Goal: Transaction & Acquisition: Purchase product/service

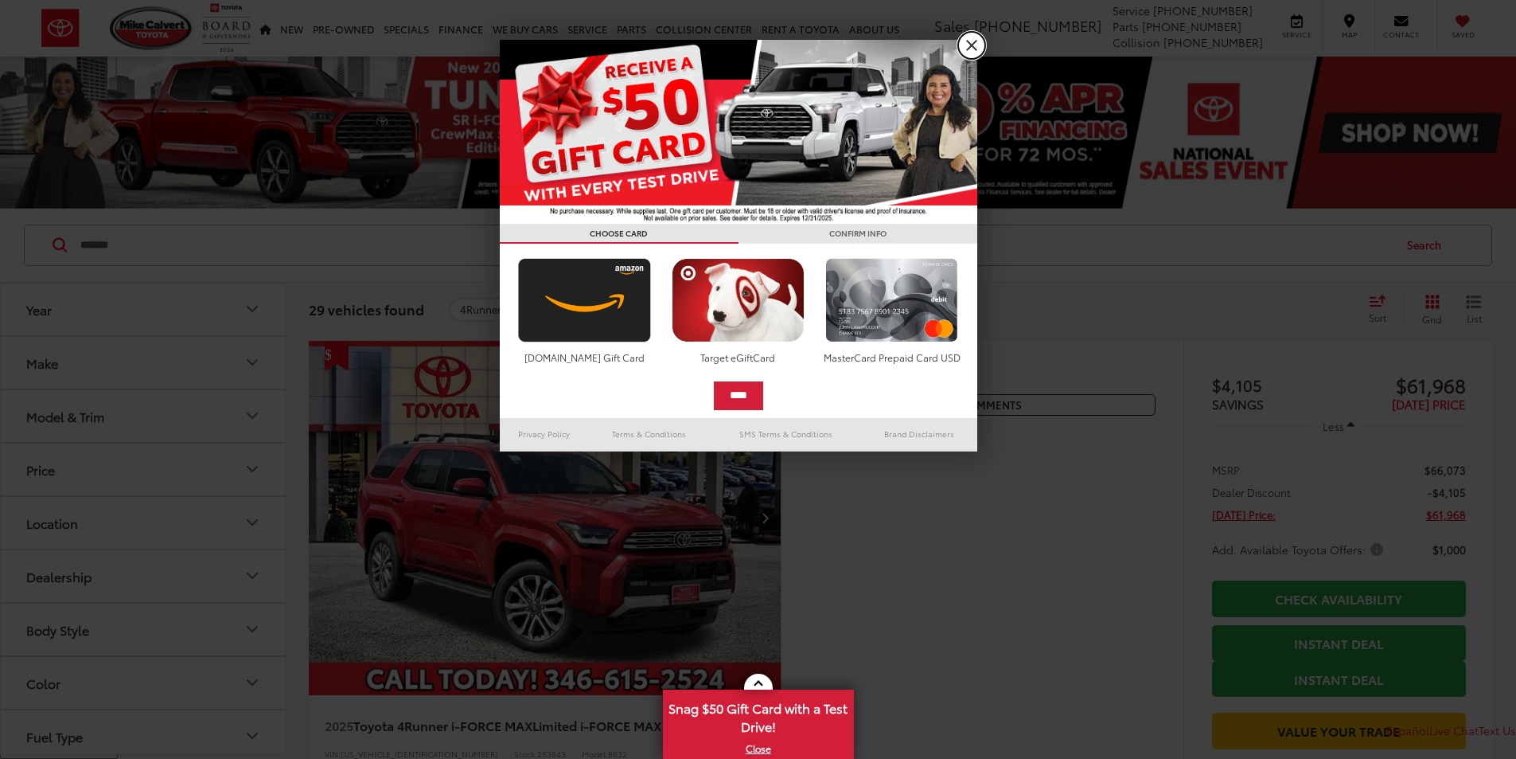
click at [968, 45] on link "X" at bounding box center [971, 45] width 27 height 27
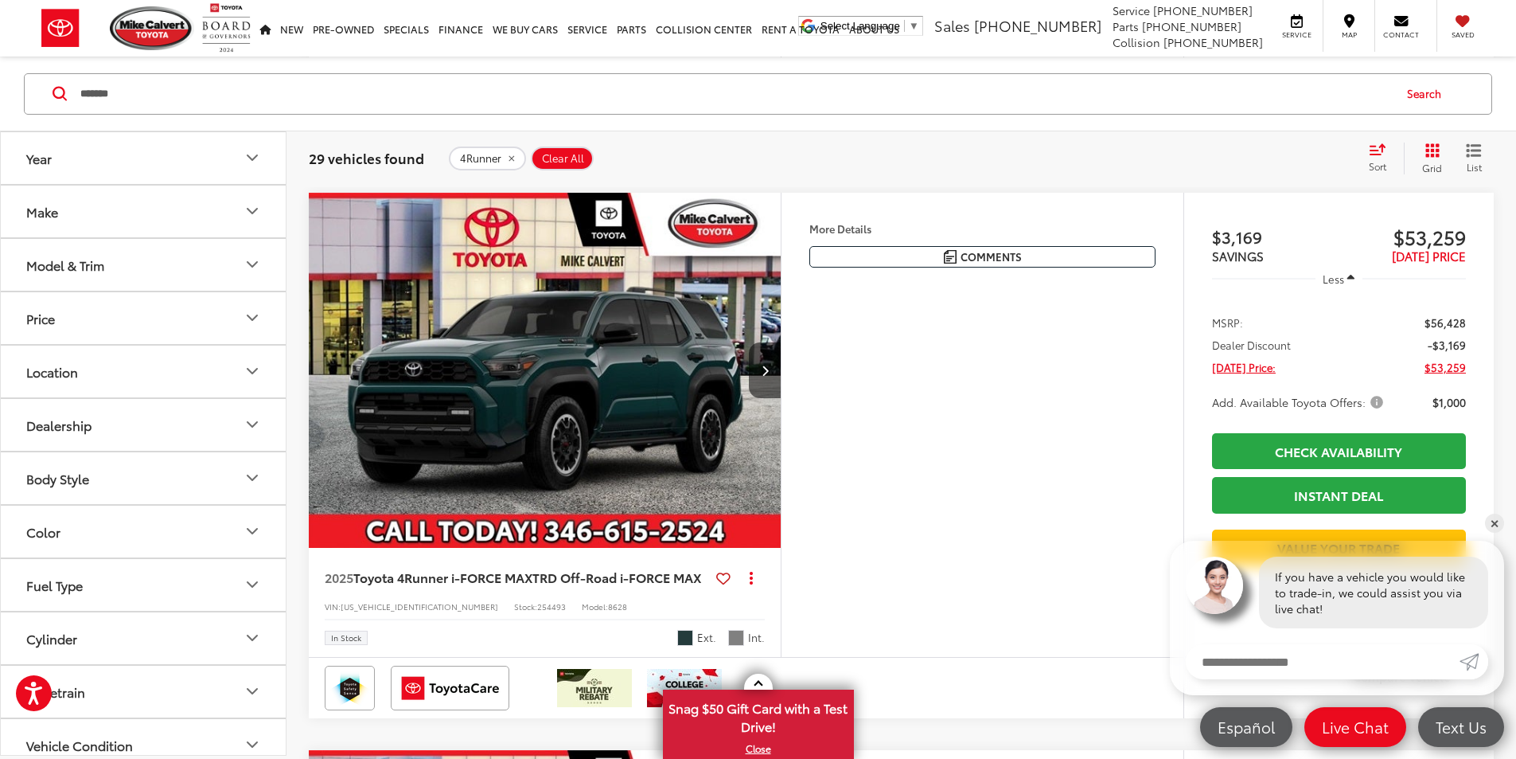
scroll to position [3661, 0]
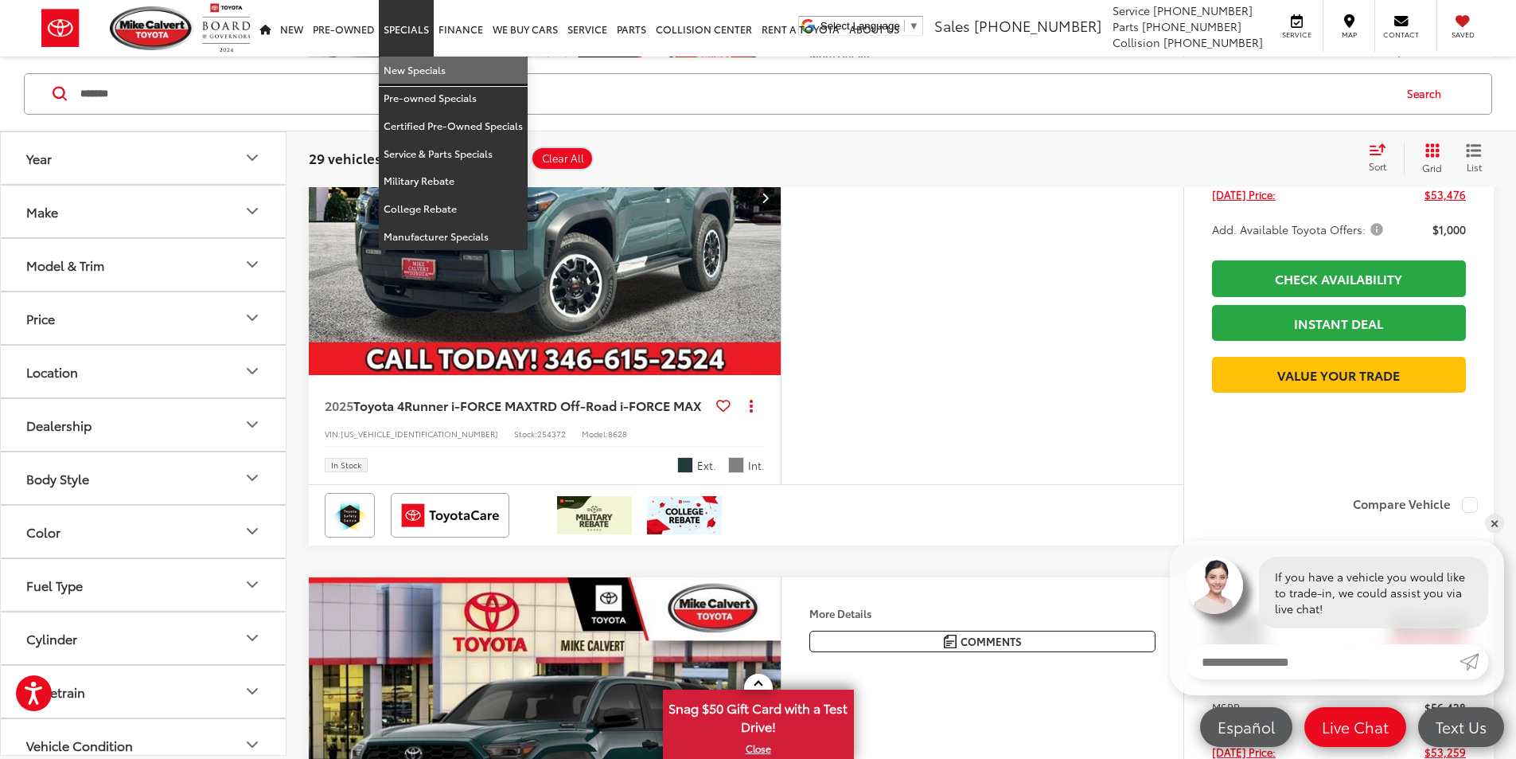
click at [408, 76] on link "New Specials" at bounding box center [453, 71] width 149 height 28
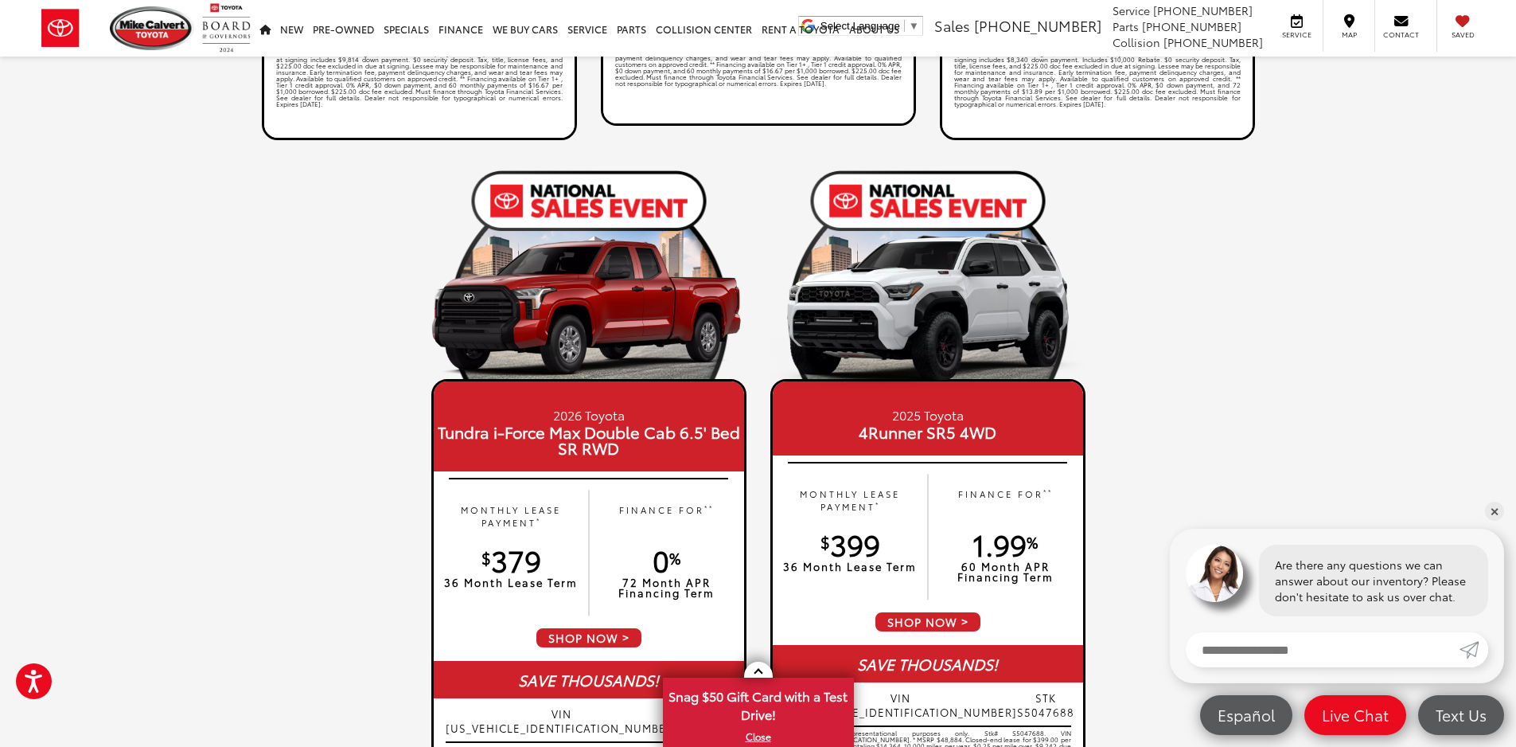
scroll to position [1512, 0]
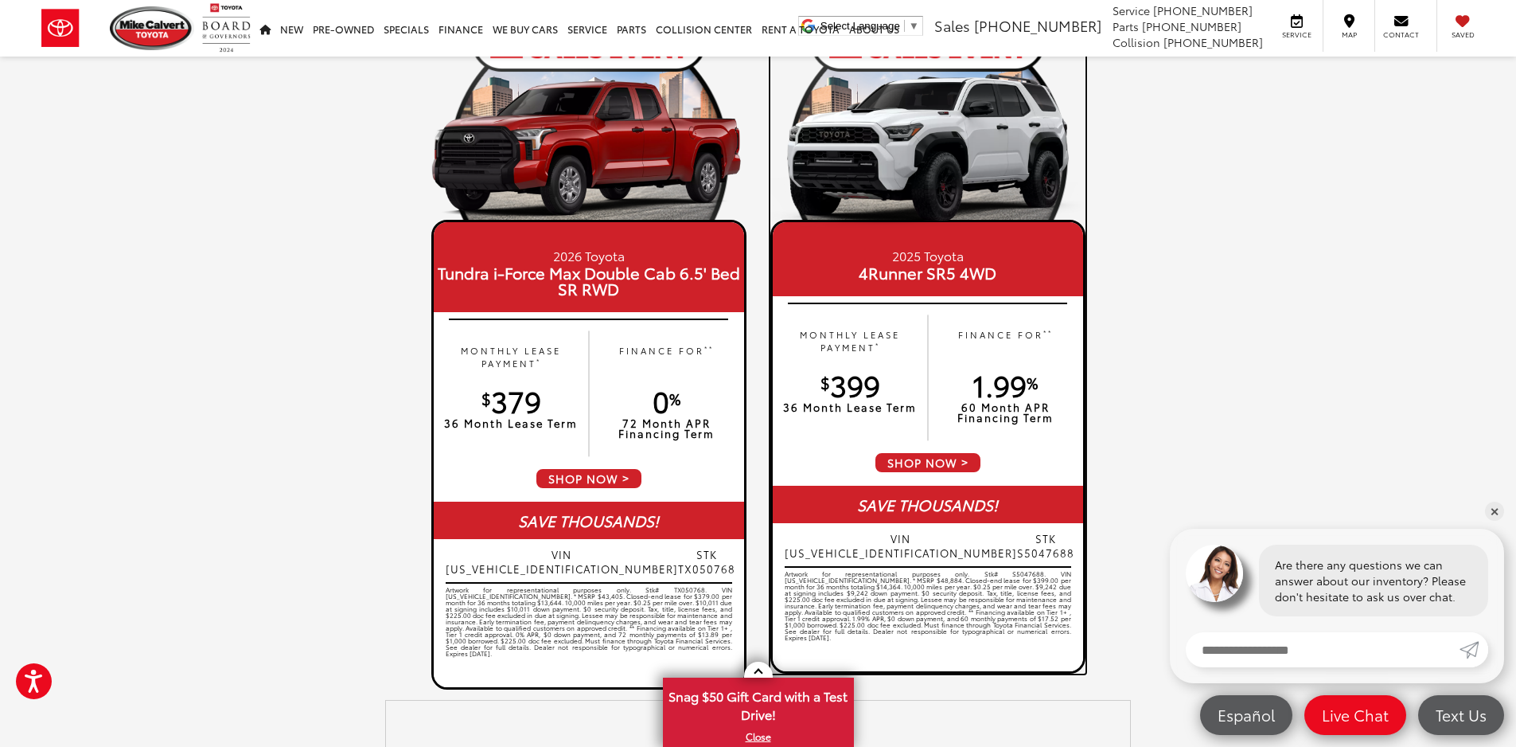
click at [926, 460] on span "SHOP NOW" at bounding box center [928, 462] width 108 height 22
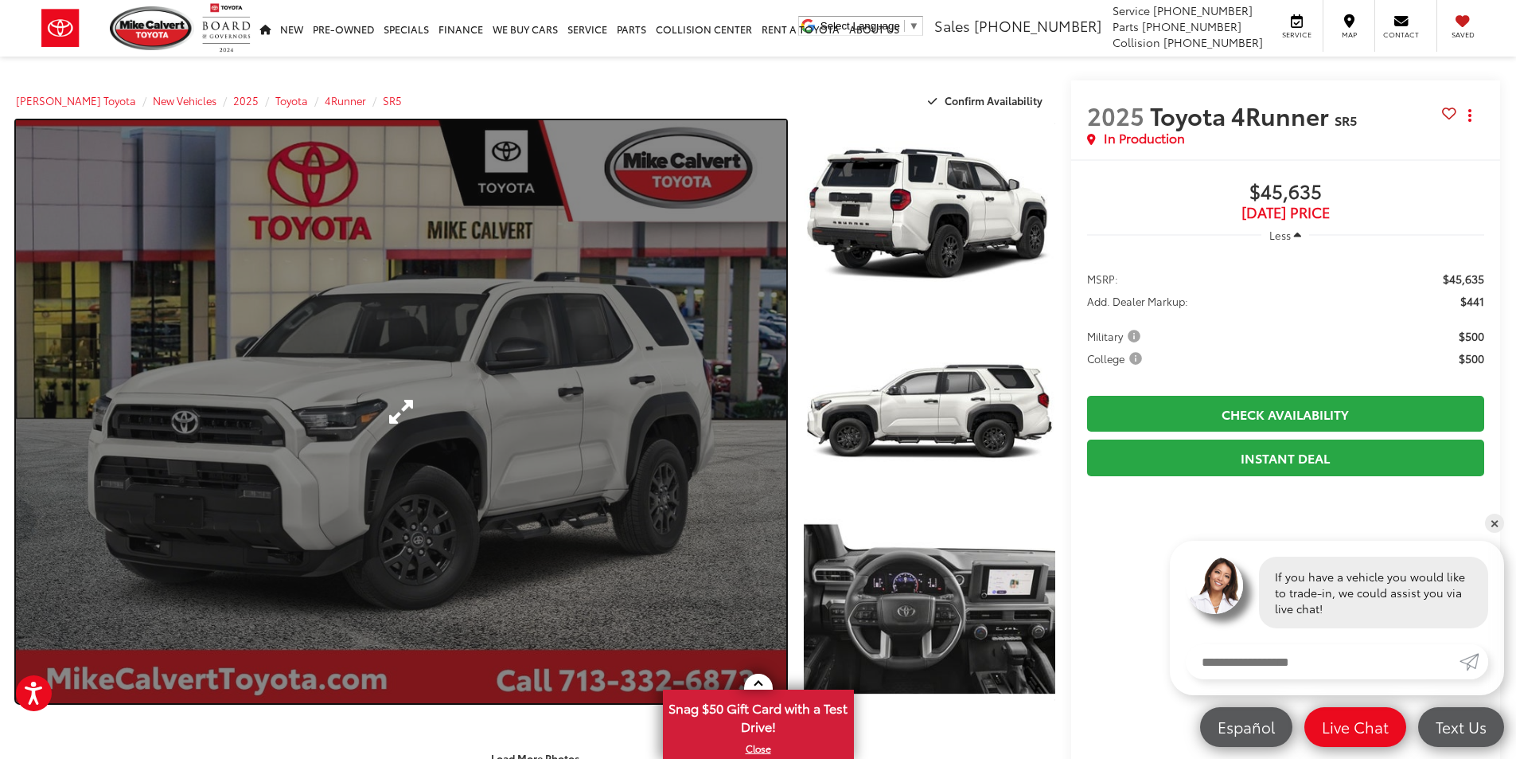
click at [455, 389] on link "Expand Photo 0" at bounding box center [401, 411] width 770 height 583
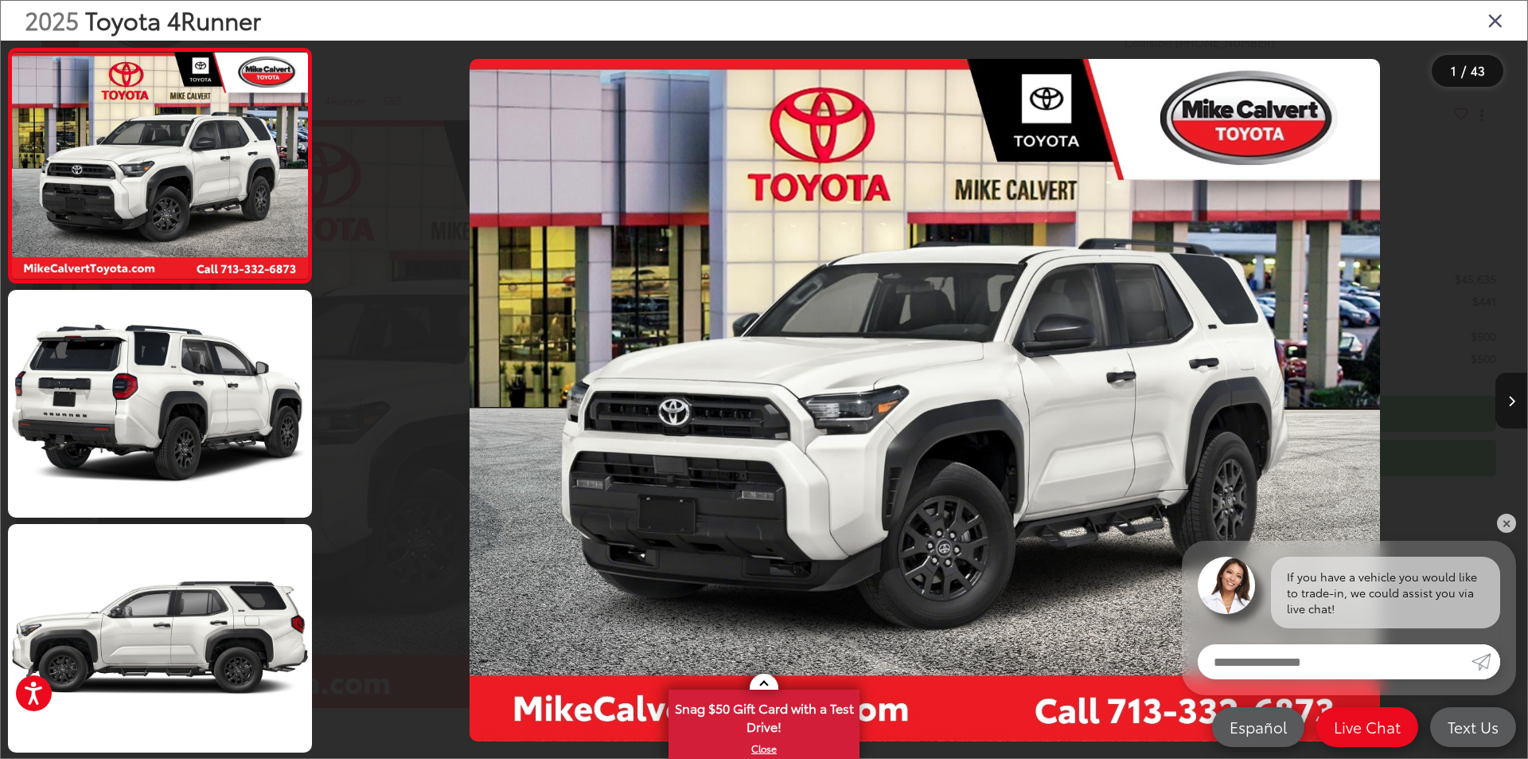
click at [1508, 399] on icon "Next image" at bounding box center [1511, 401] width 7 height 11
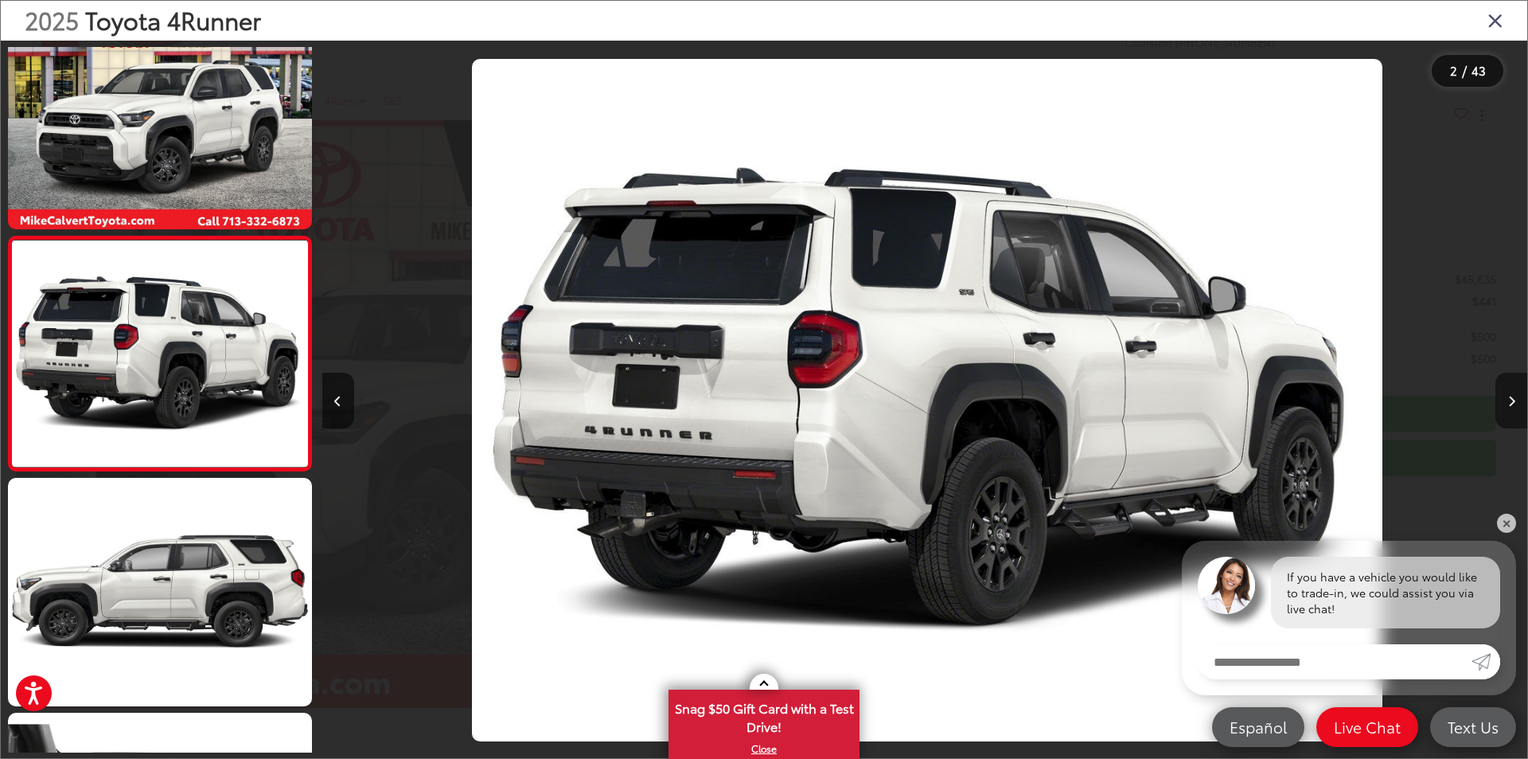
scroll to position [0, 1205]
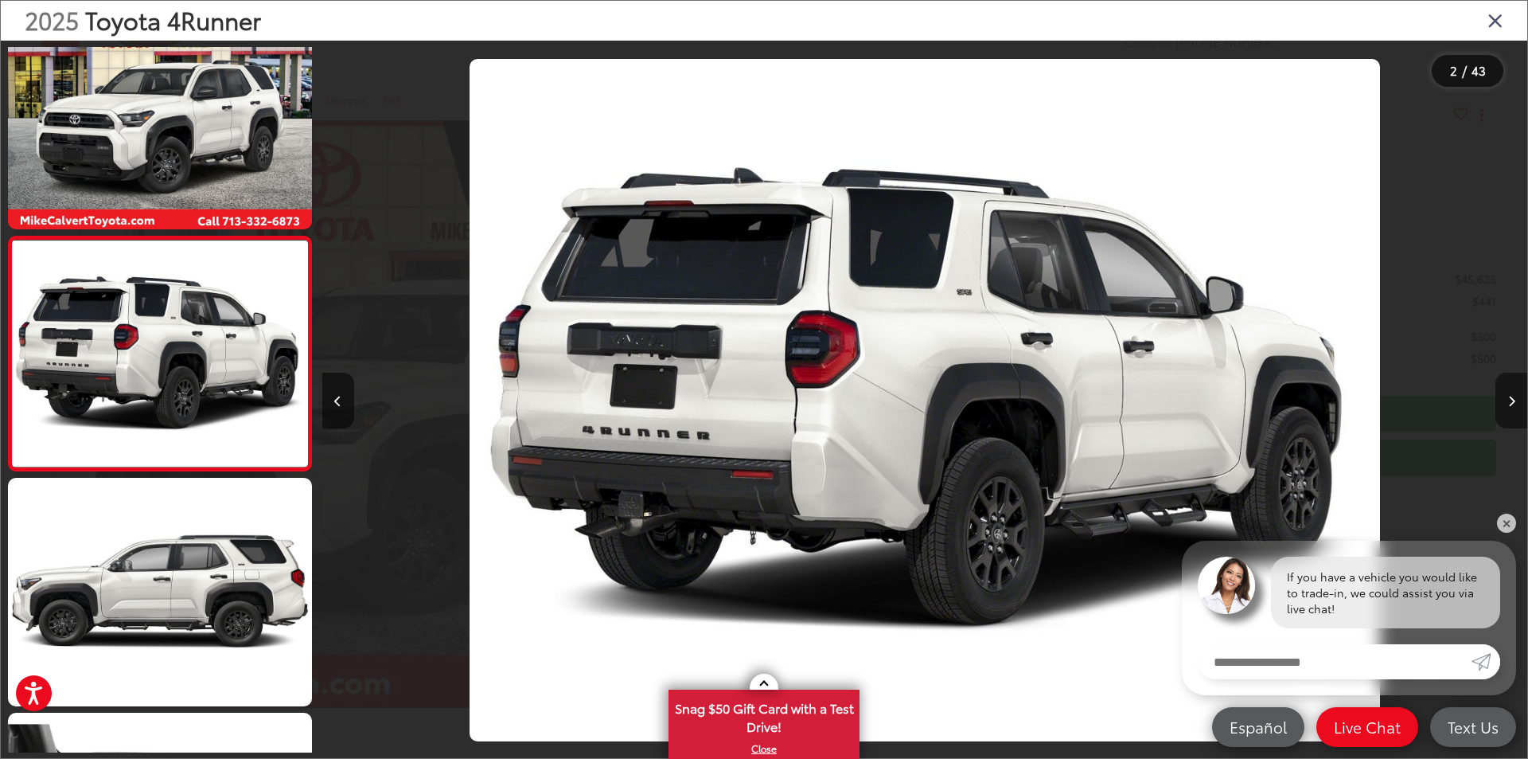
click at [1515, 408] on button "Next image" at bounding box center [1512, 400] width 32 height 56
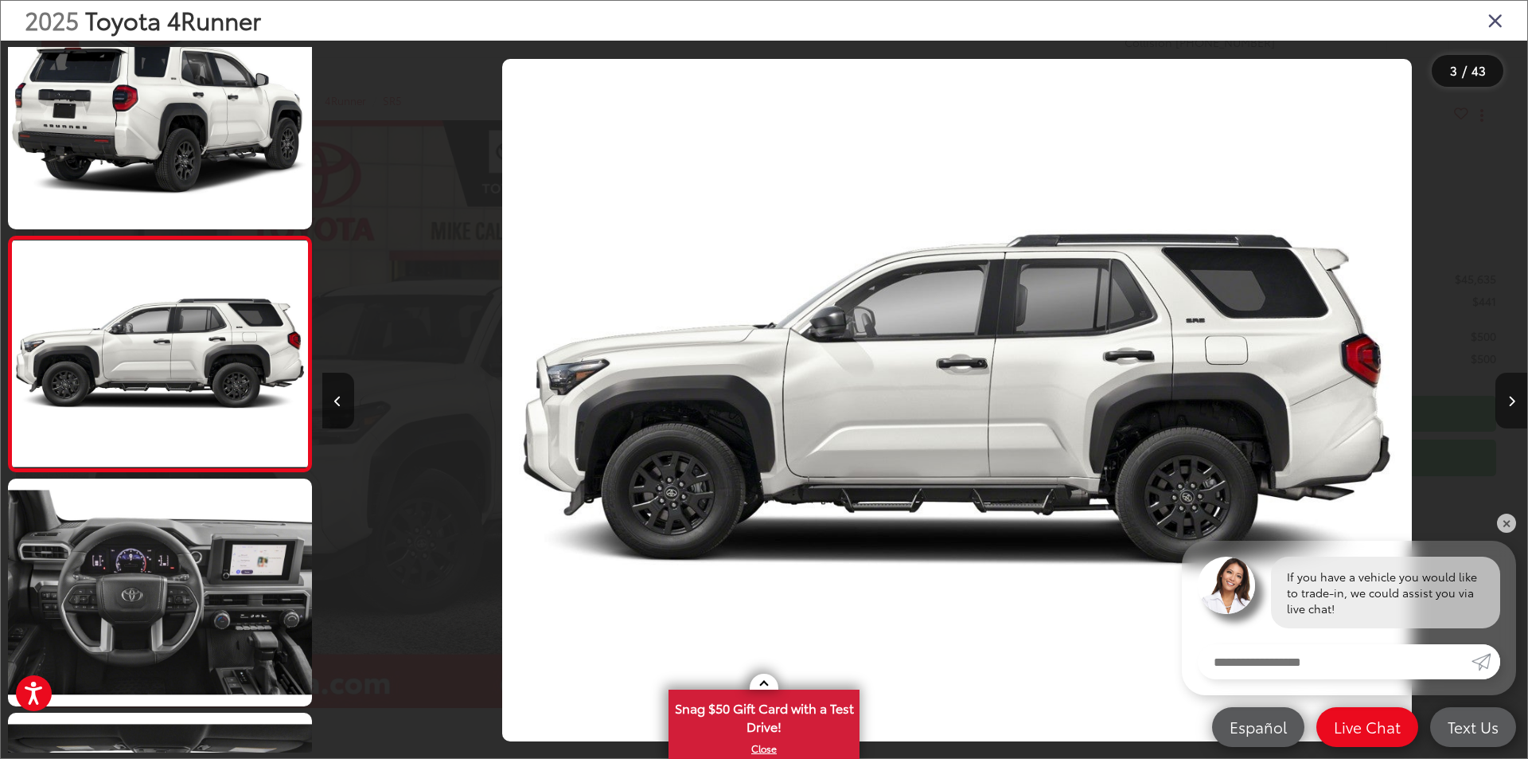
scroll to position [0, 2411]
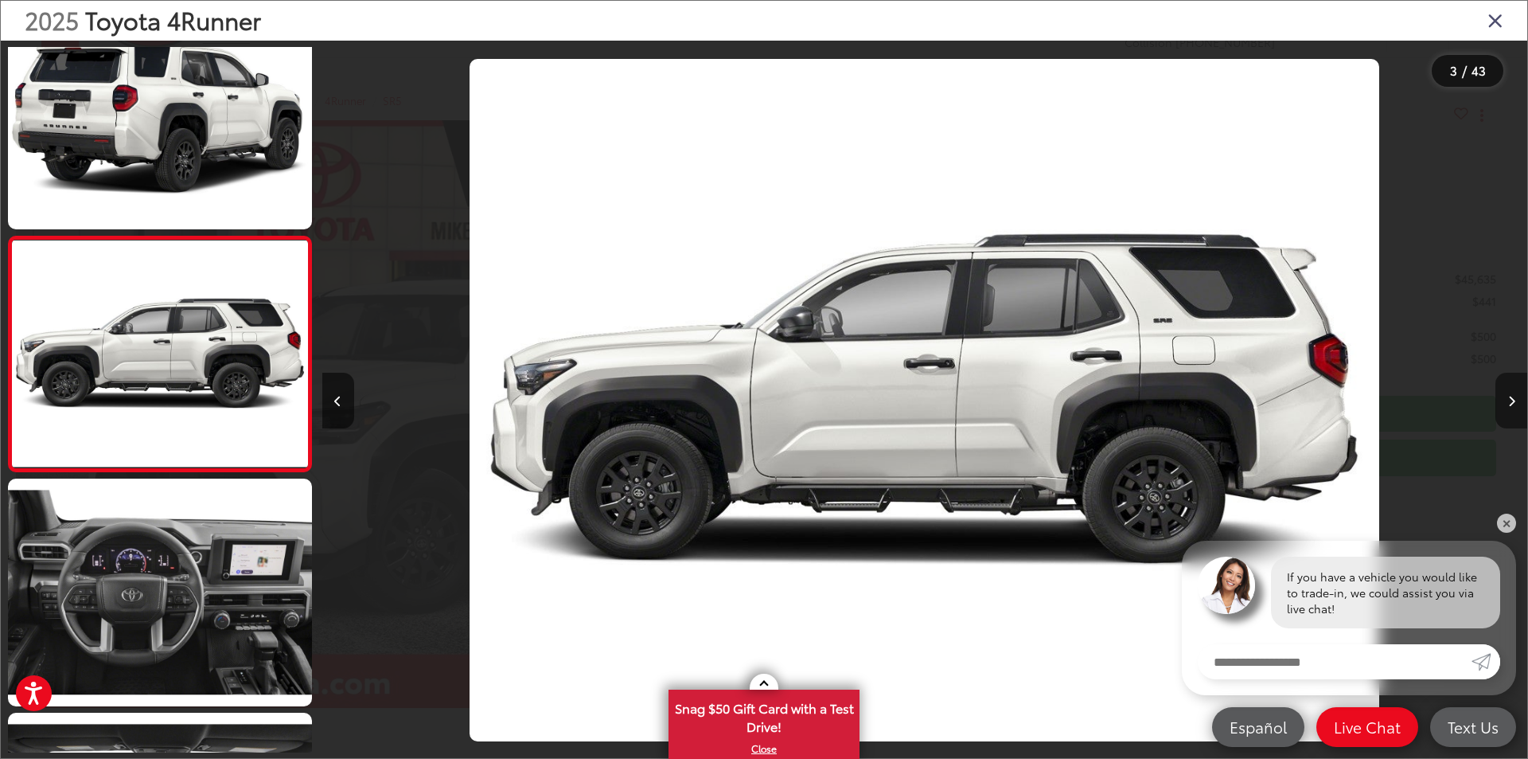
click at [1515, 408] on button "Next image" at bounding box center [1512, 400] width 32 height 56
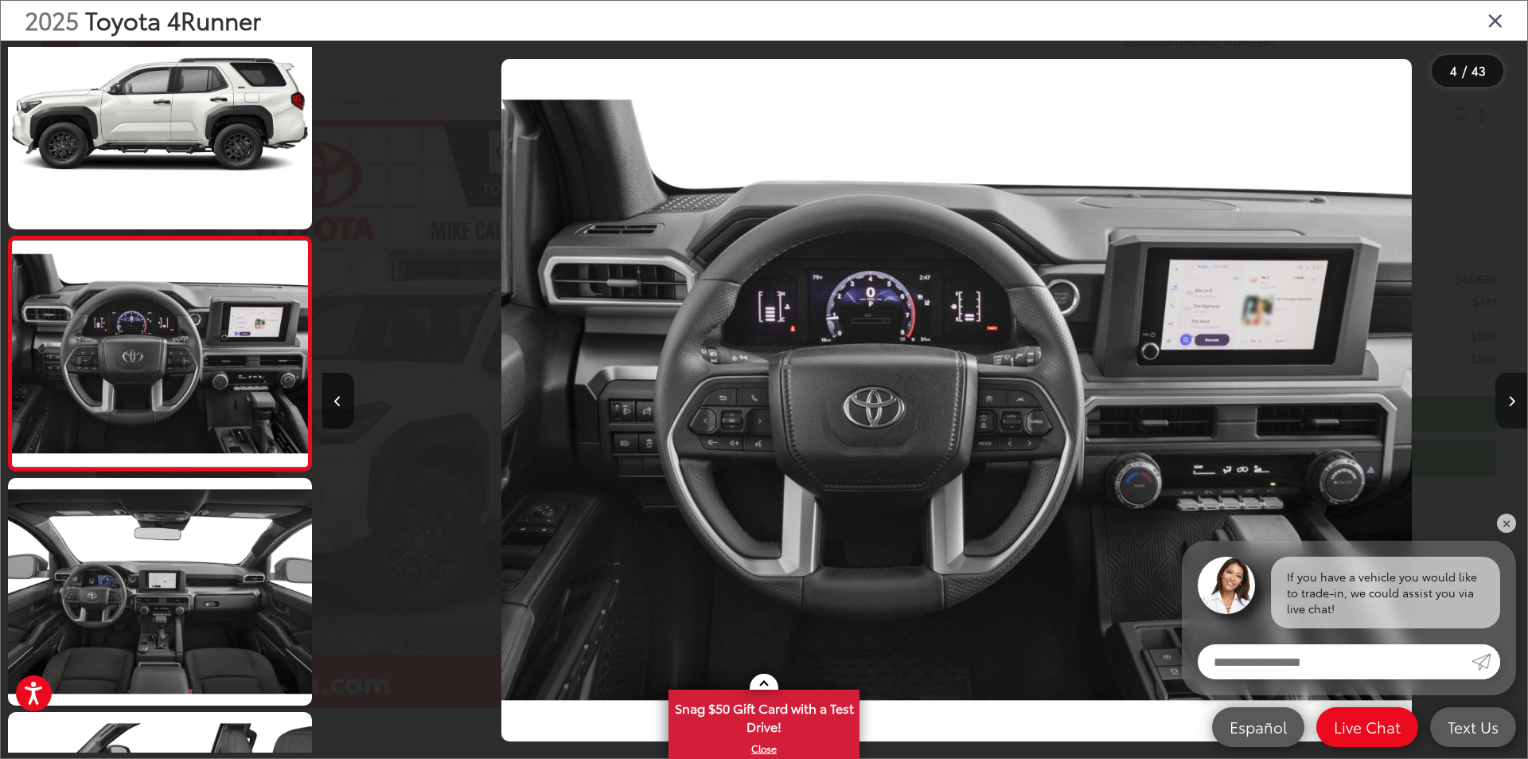
scroll to position [0, 3616]
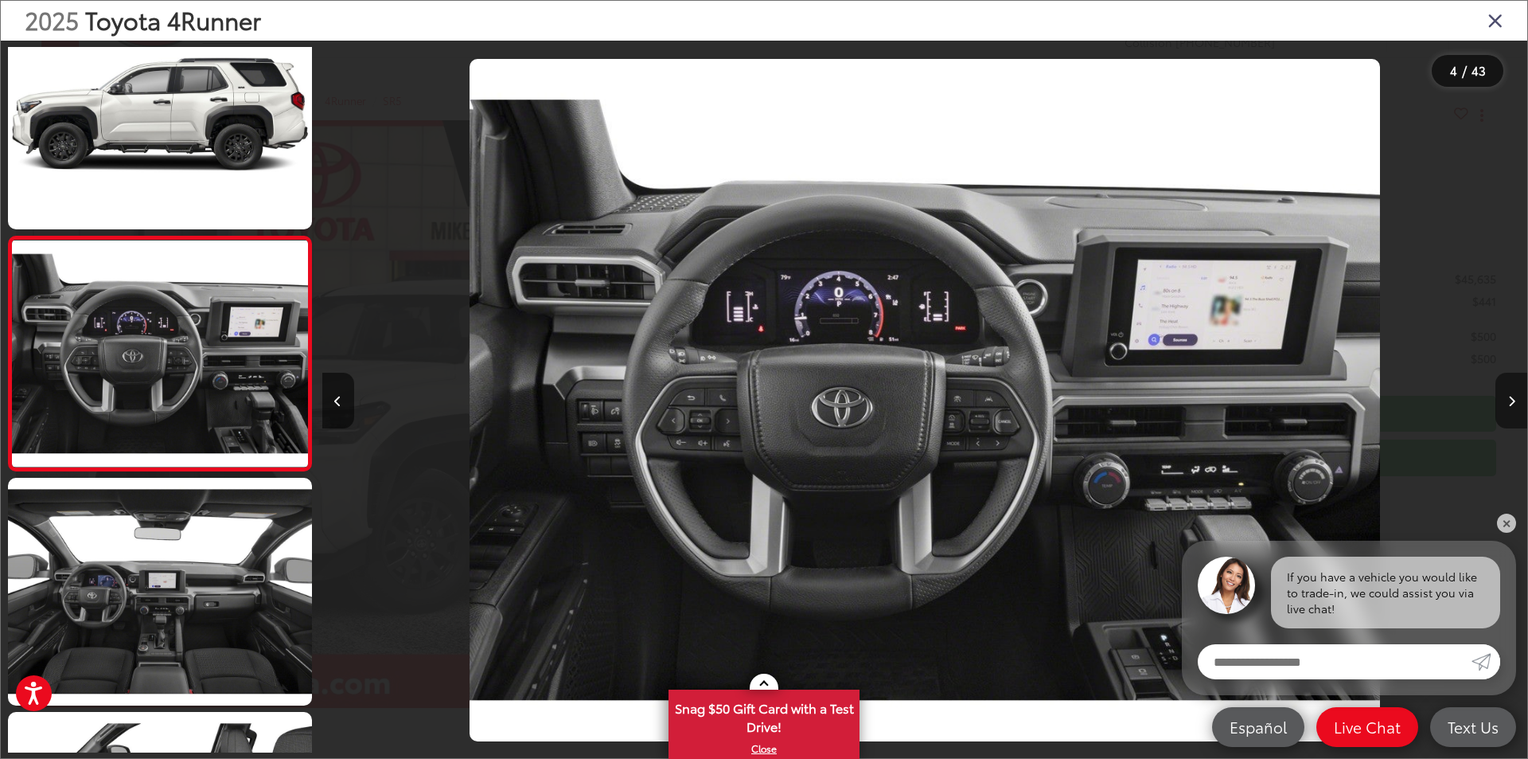
click at [1515, 410] on button "Next image" at bounding box center [1512, 400] width 32 height 56
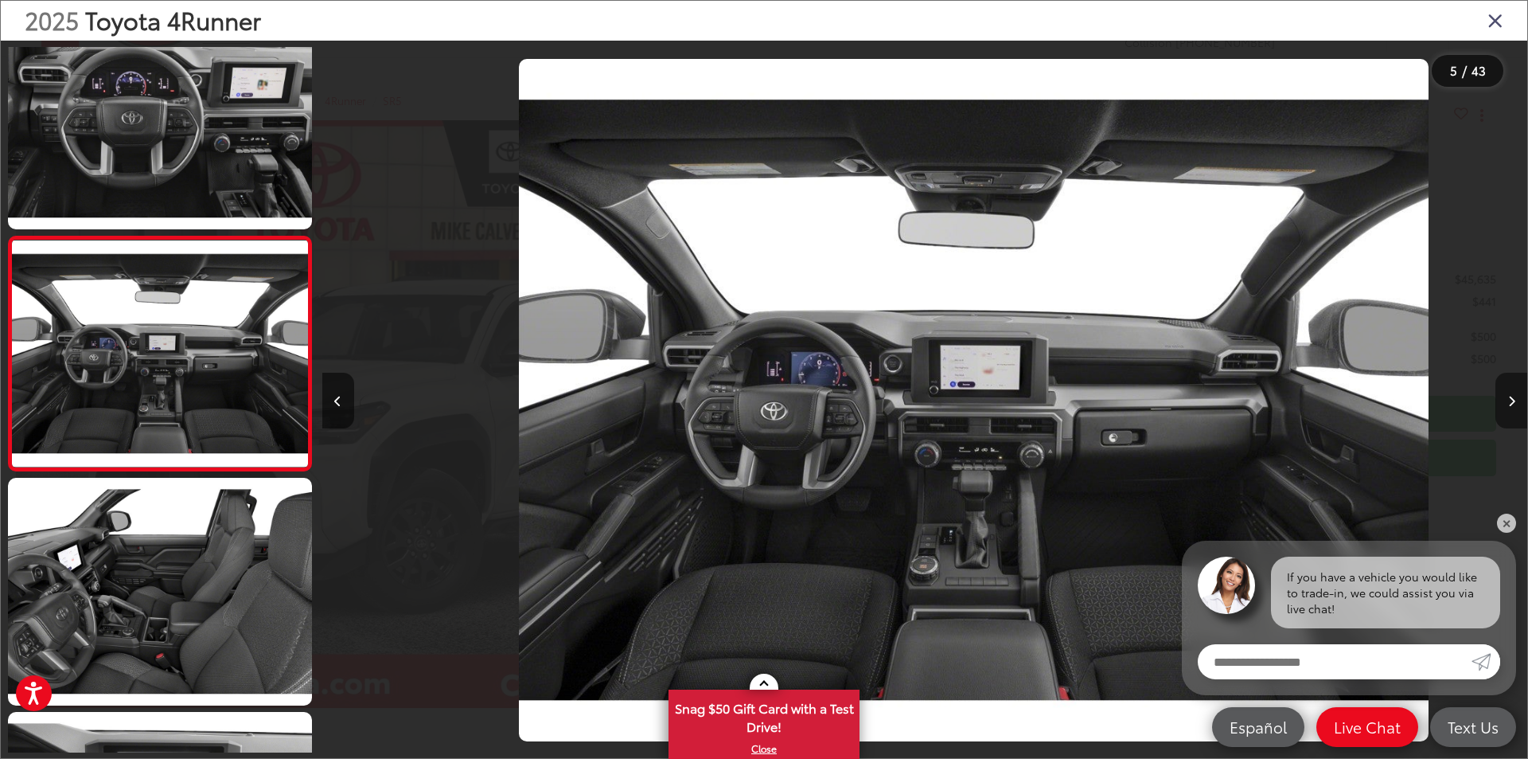
scroll to position [0, 4822]
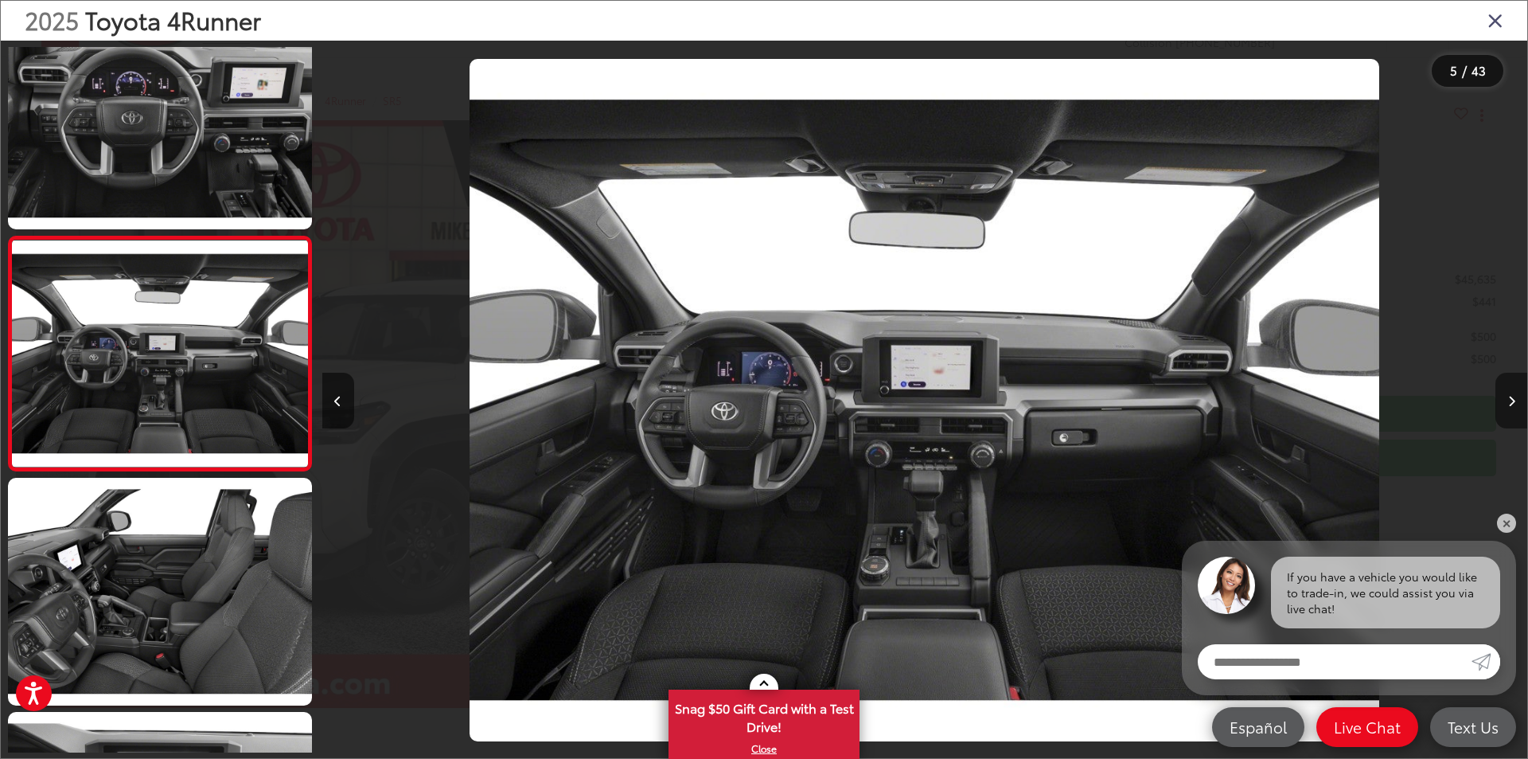
click at [1515, 411] on button "Next image" at bounding box center [1512, 400] width 32 height 56
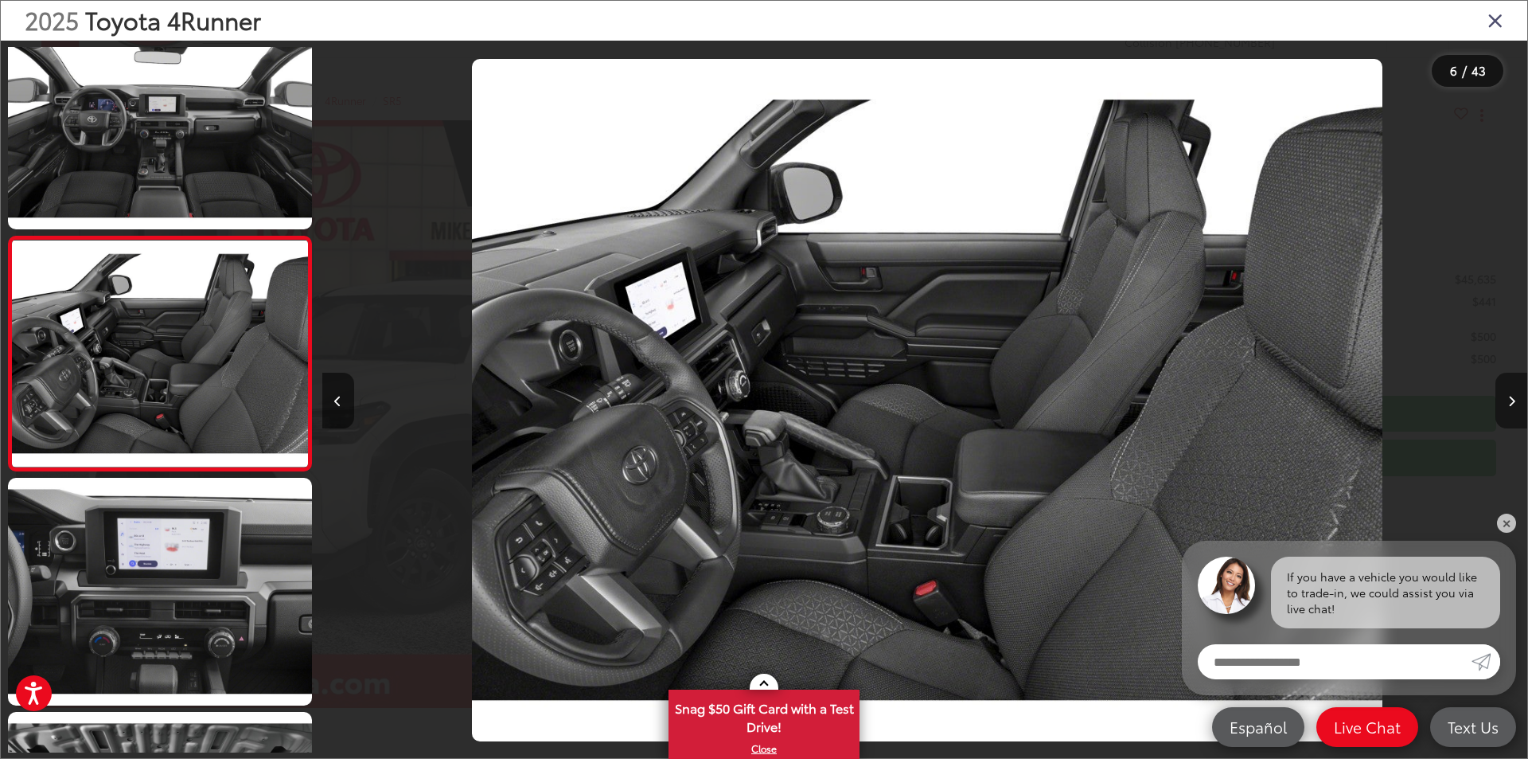
scroll to position [0, 6027]
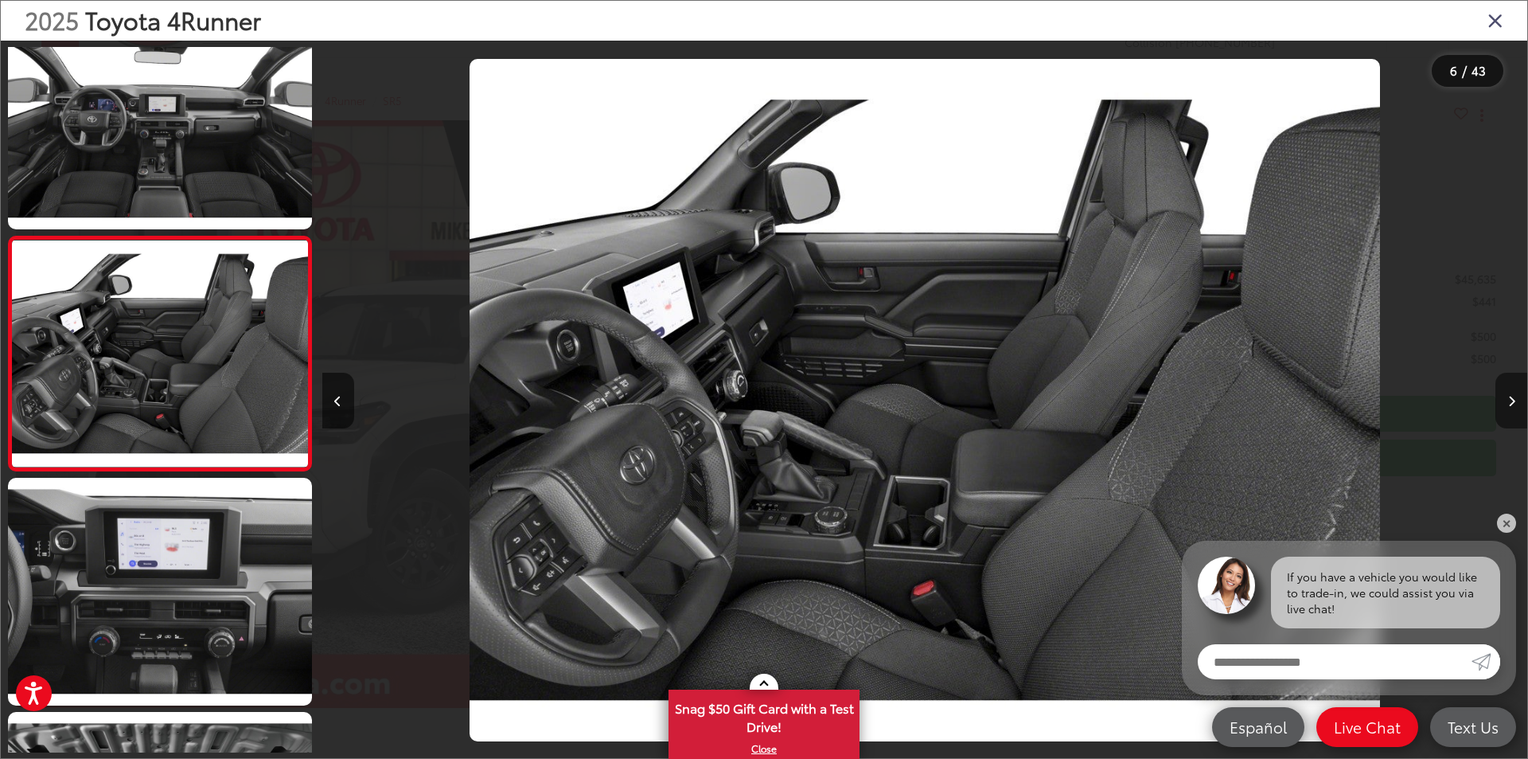
click at [1515, 411] on button "Next image" at bounding box center [1512, 400] width 32 height 56
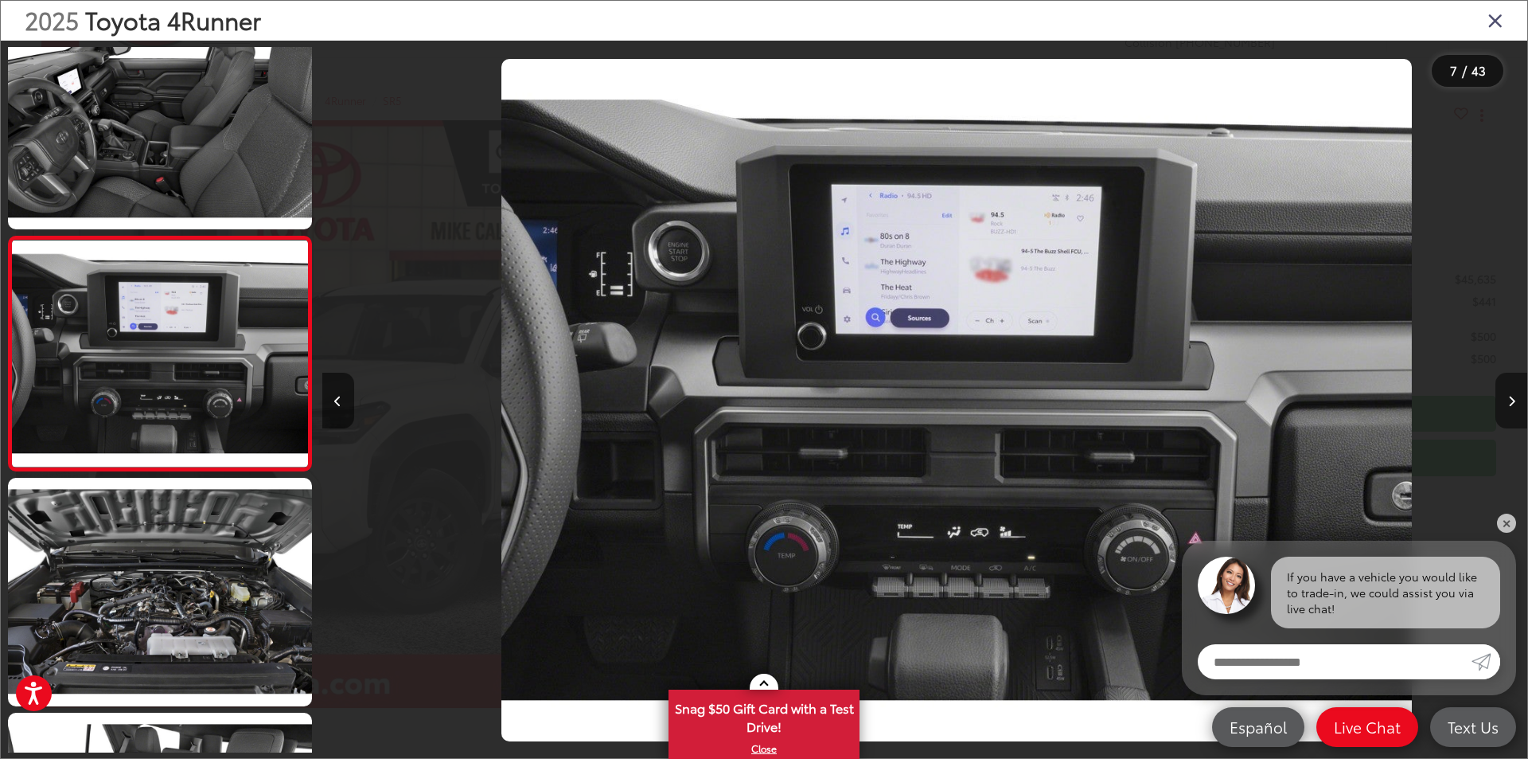
scroll to position [0, 7232]
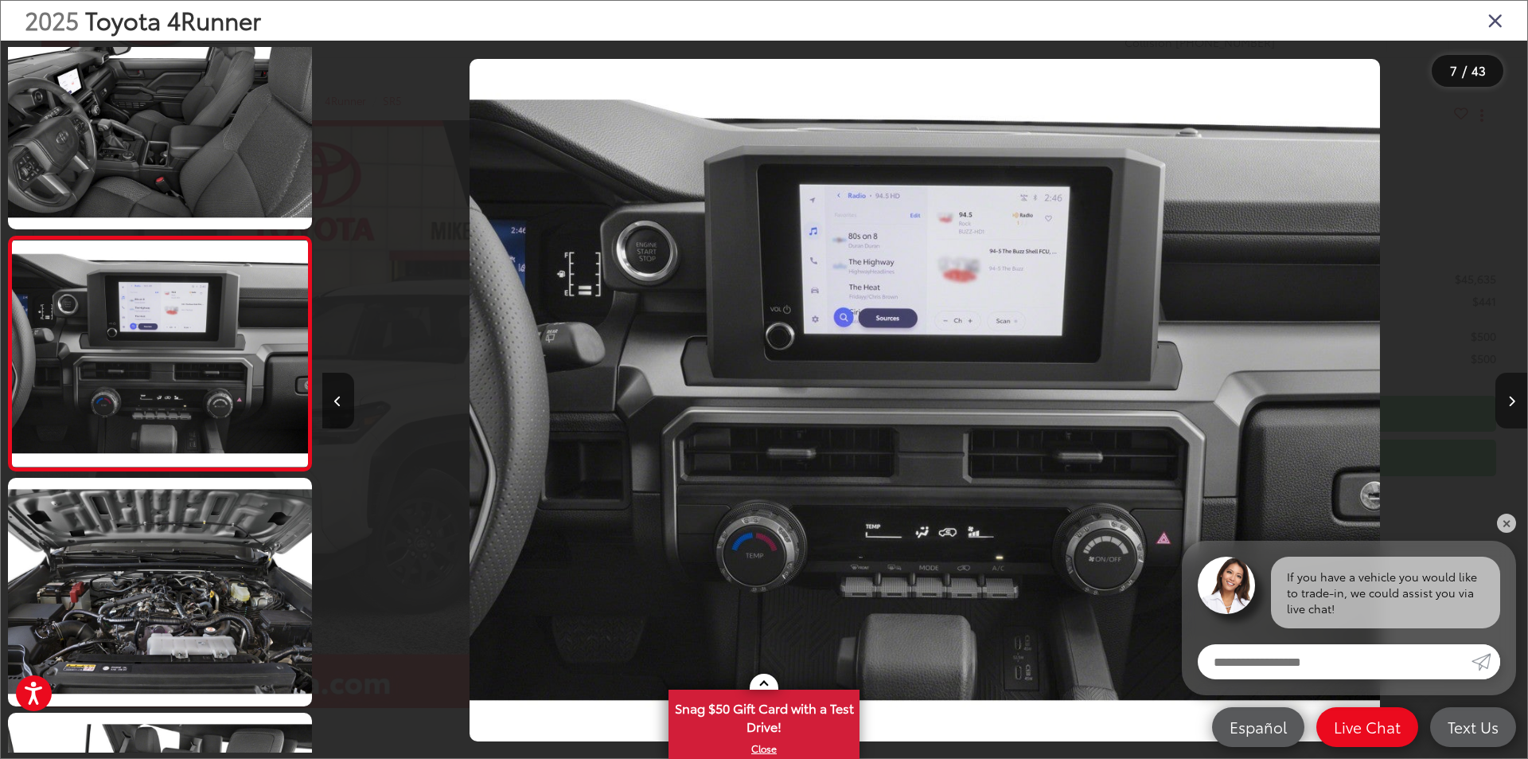
click at [1515, 411] on button "Next image" at bounding box center [1512, 400] width 32 height 56
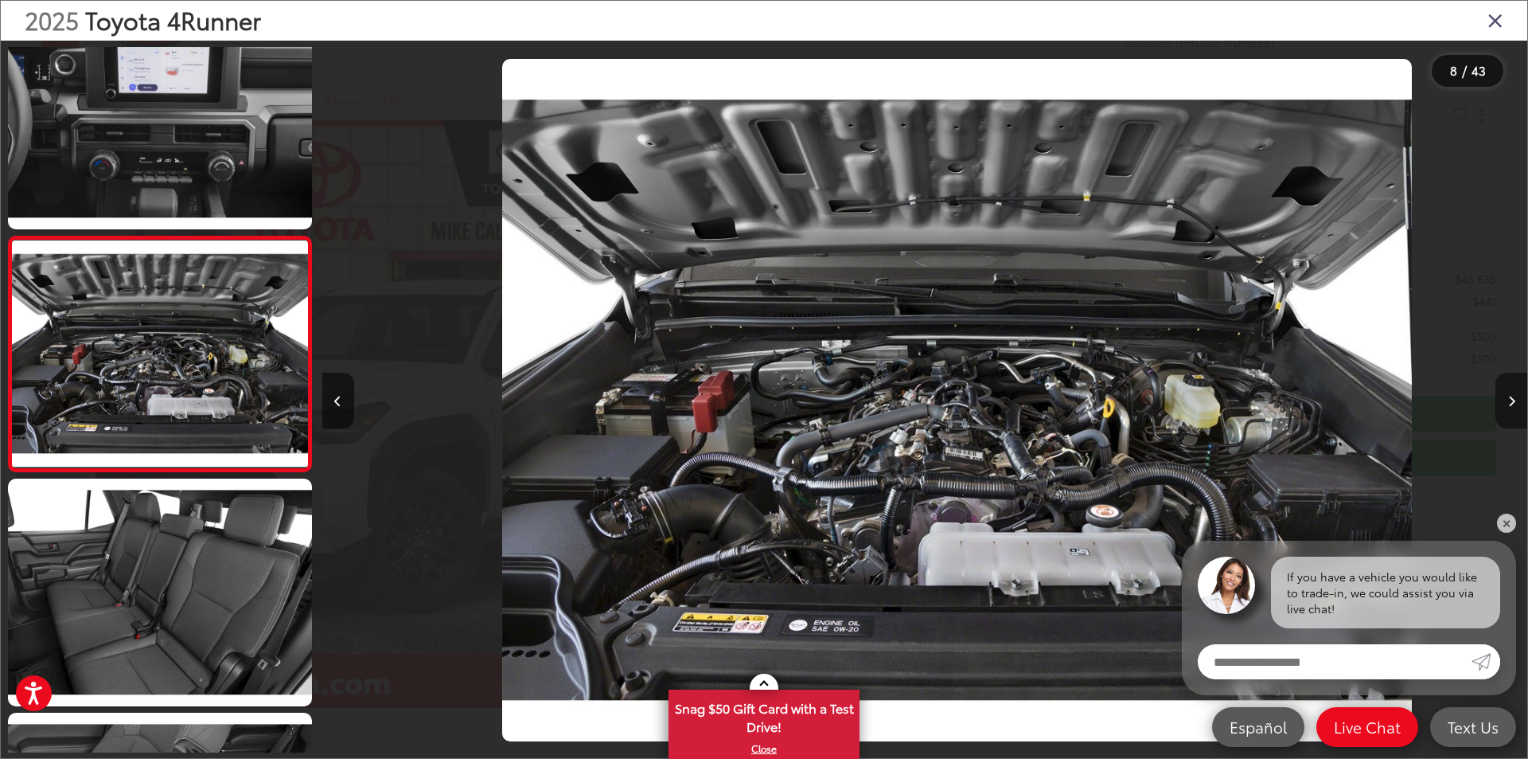
scroll to position [0, 0]
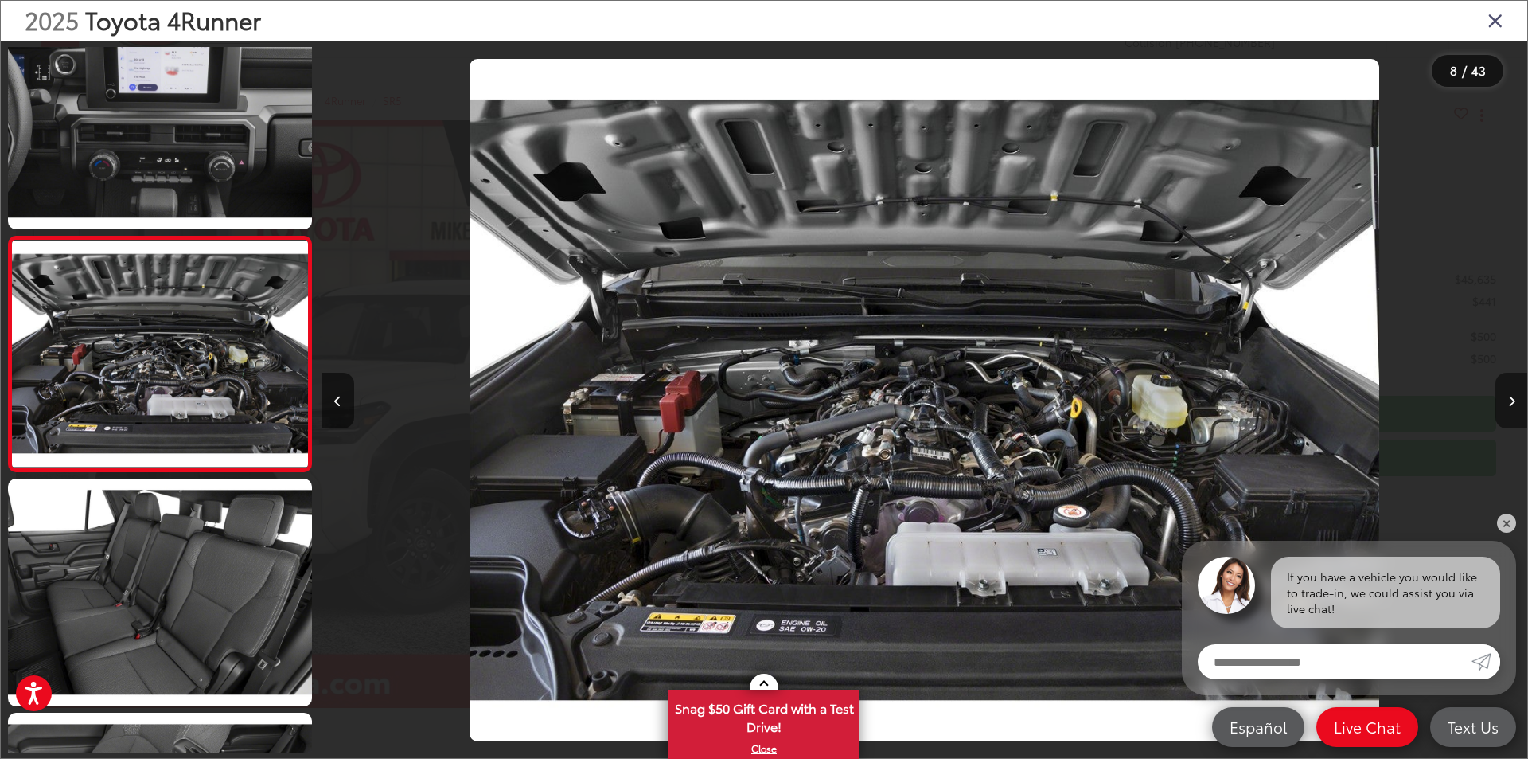
click at [1515, 411] on button "Next image" at bounding box center [1512, 400] width 32 height 56
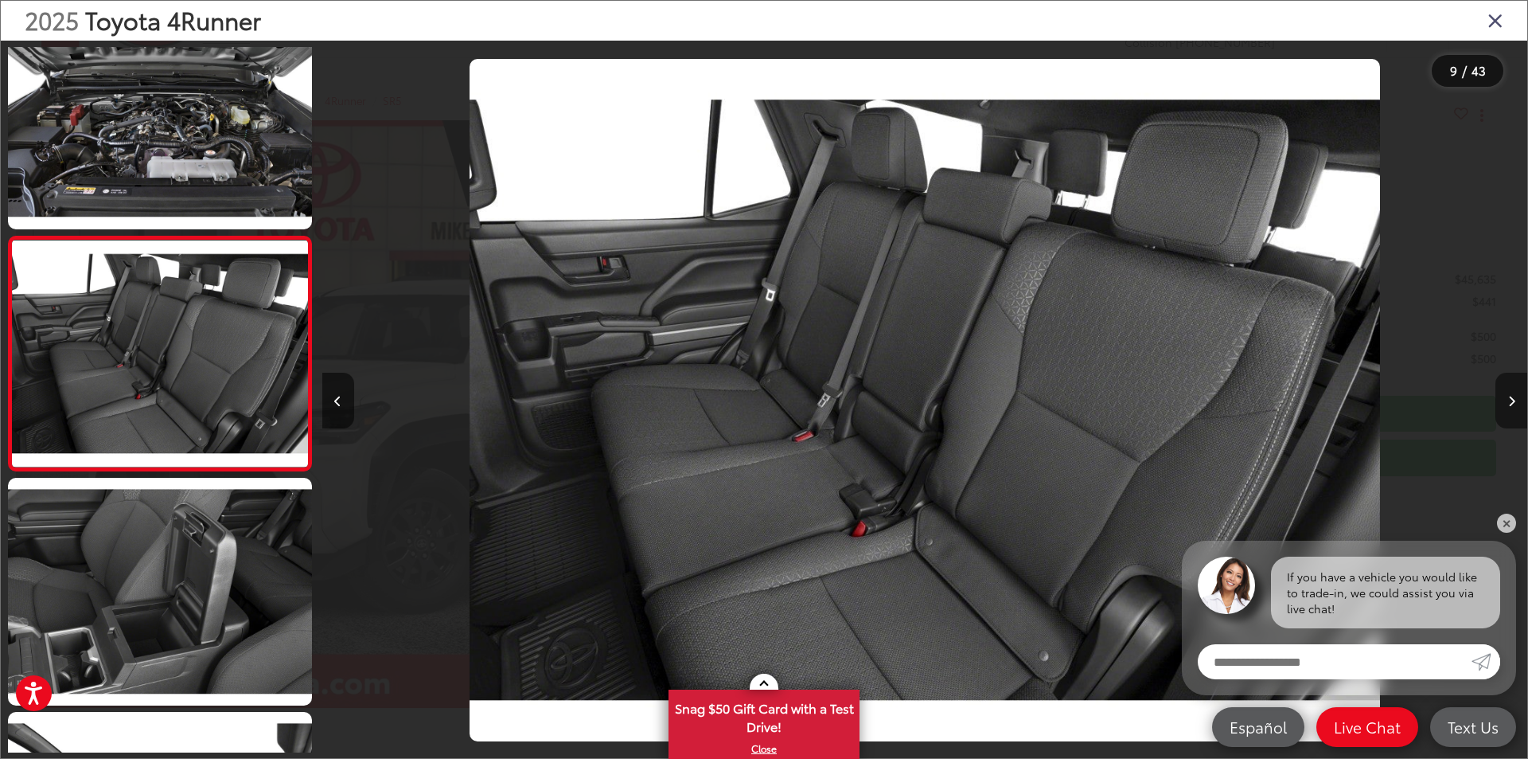
click at [1515, 411] on button "Next image" at bounding box center [1512, 400] width 32 height 56
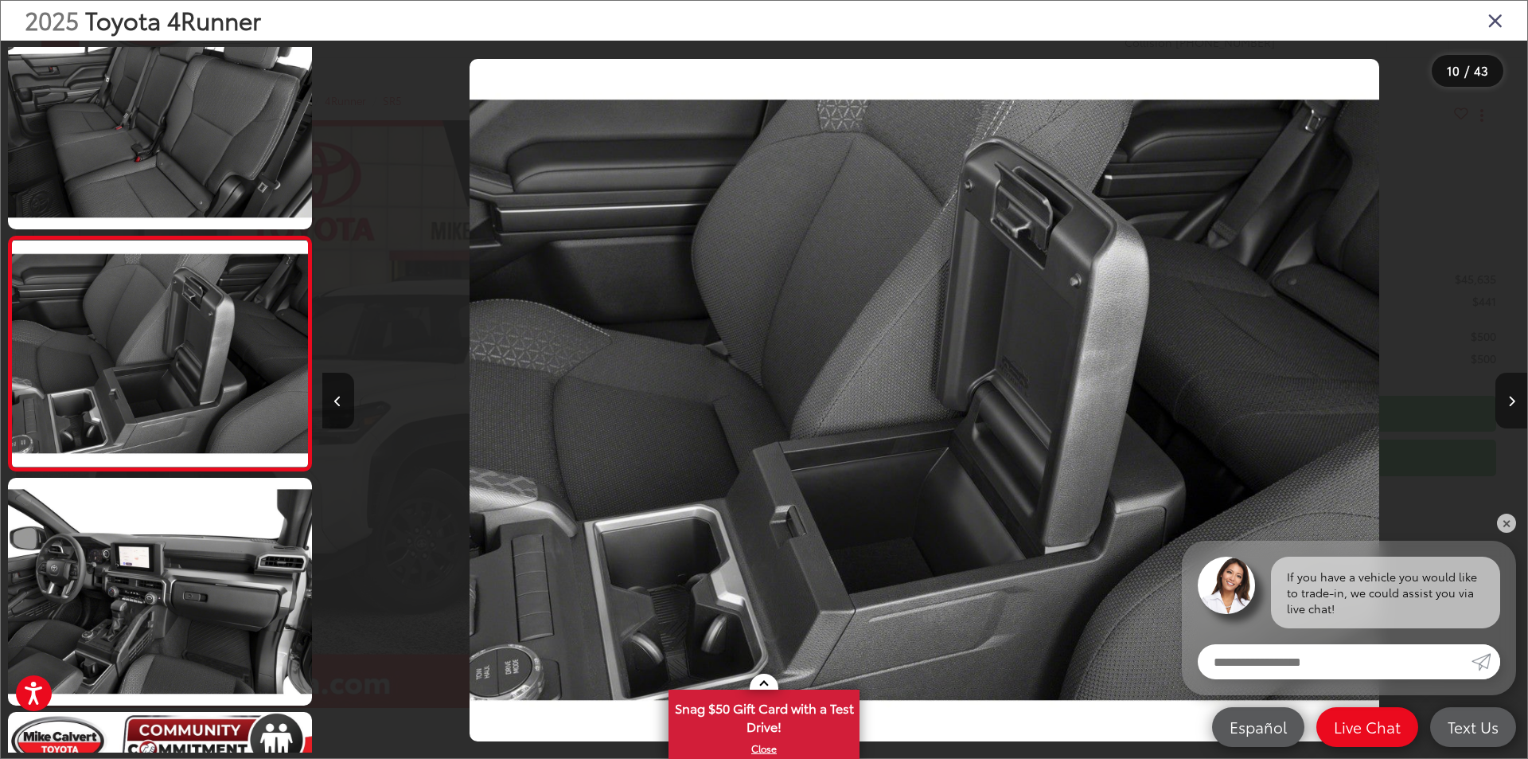
click at [1515, 411] on button "Next image" at bounding box center [1512, 400] width 32 height 56
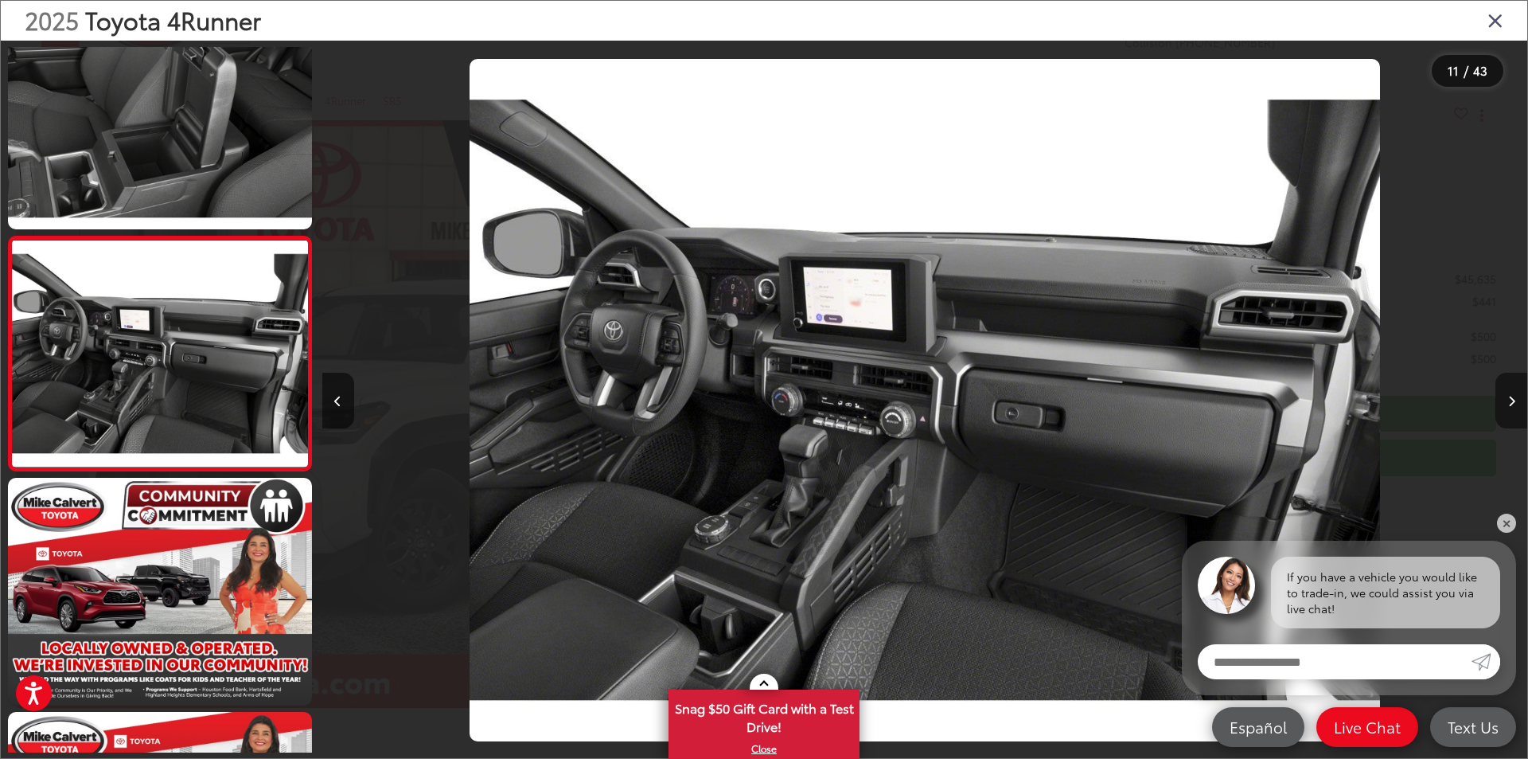
click at [1515, 411] on button "Next image" at bounding box center [1512, 400] width 32 height 56
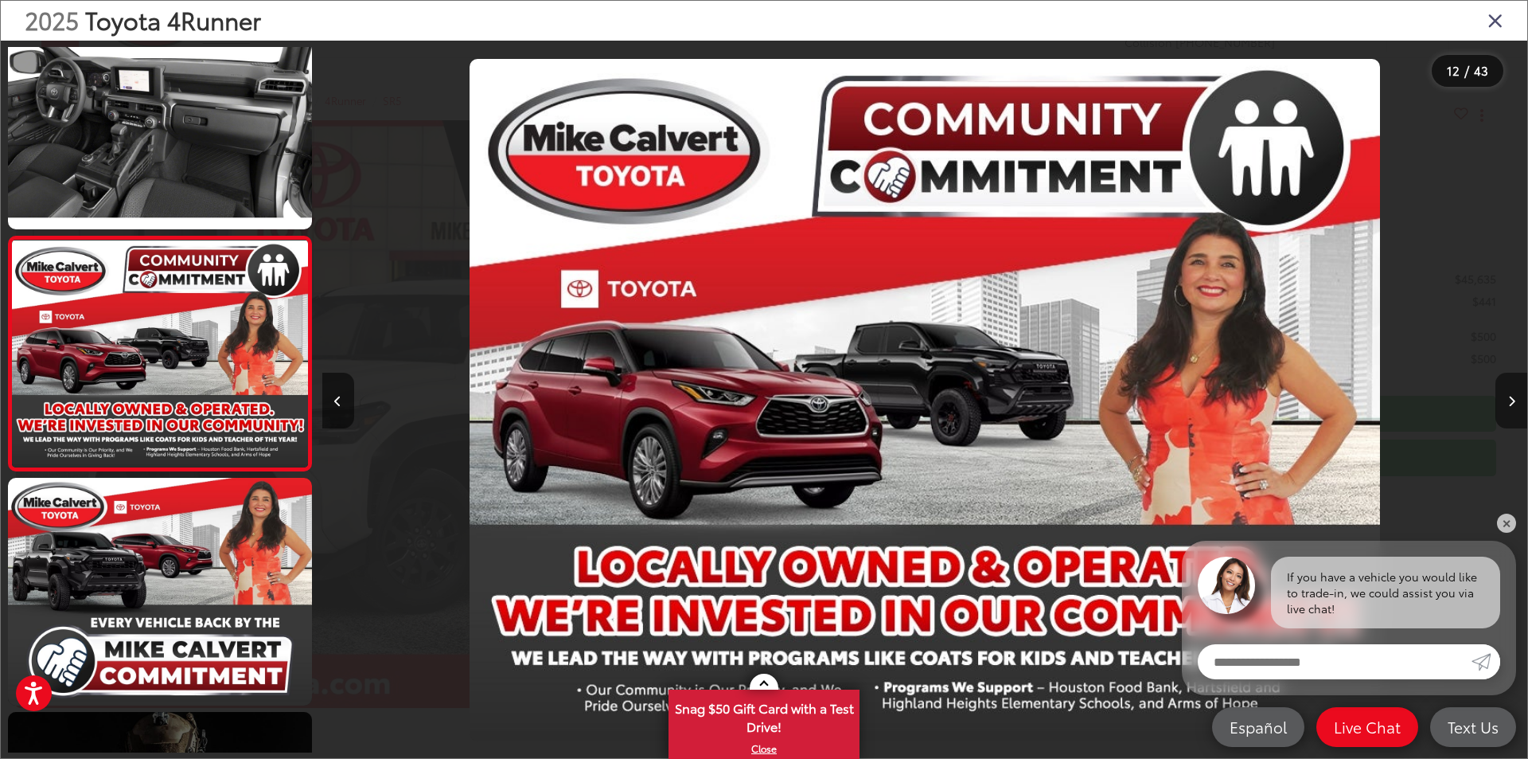
click at [1515, 411] on button "Next image" at bounding box center [1512, 400] width 32 height 56
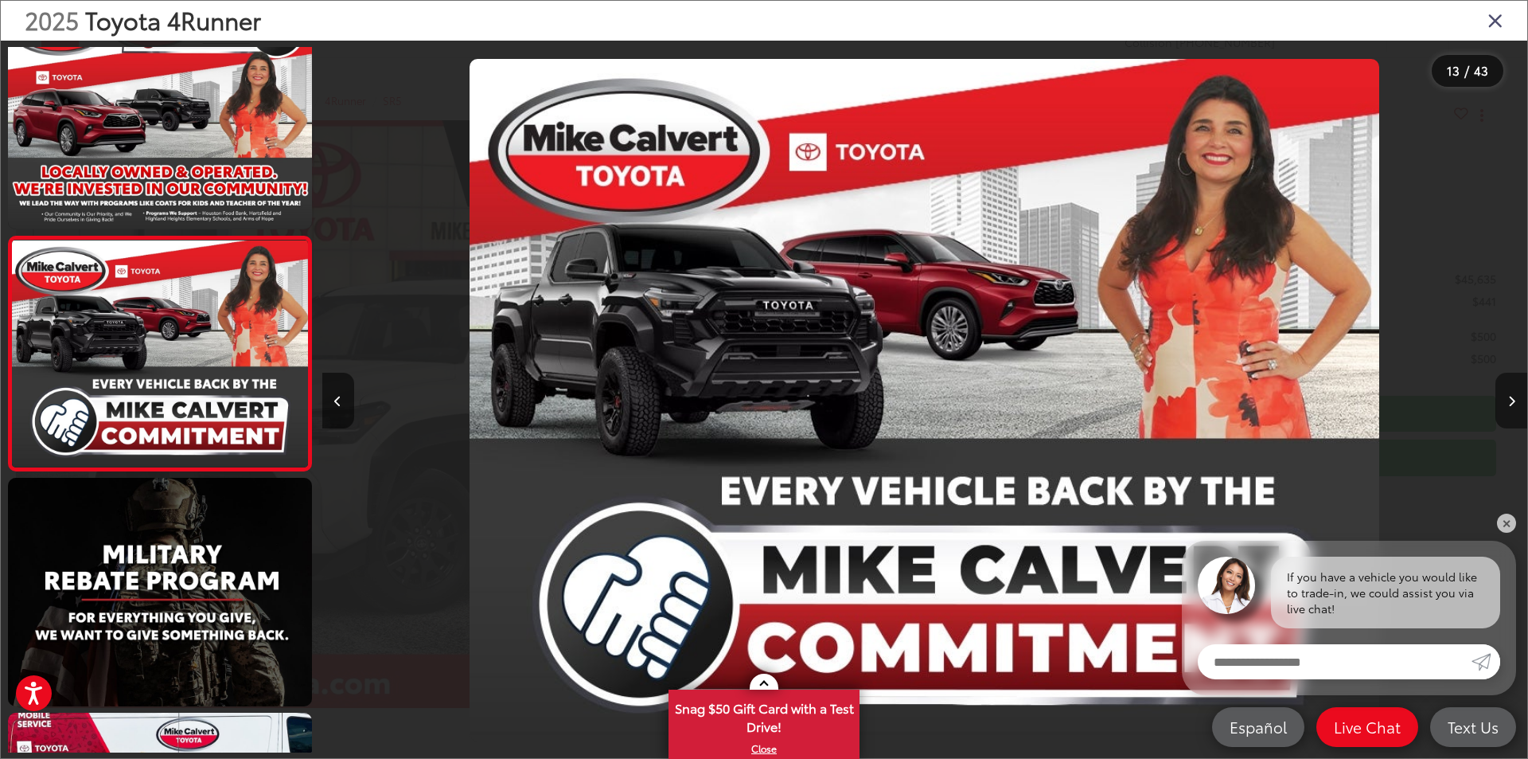
click at [1515, 411] on button "Next image" at bounding box center [1512, 400] width 32 height 56
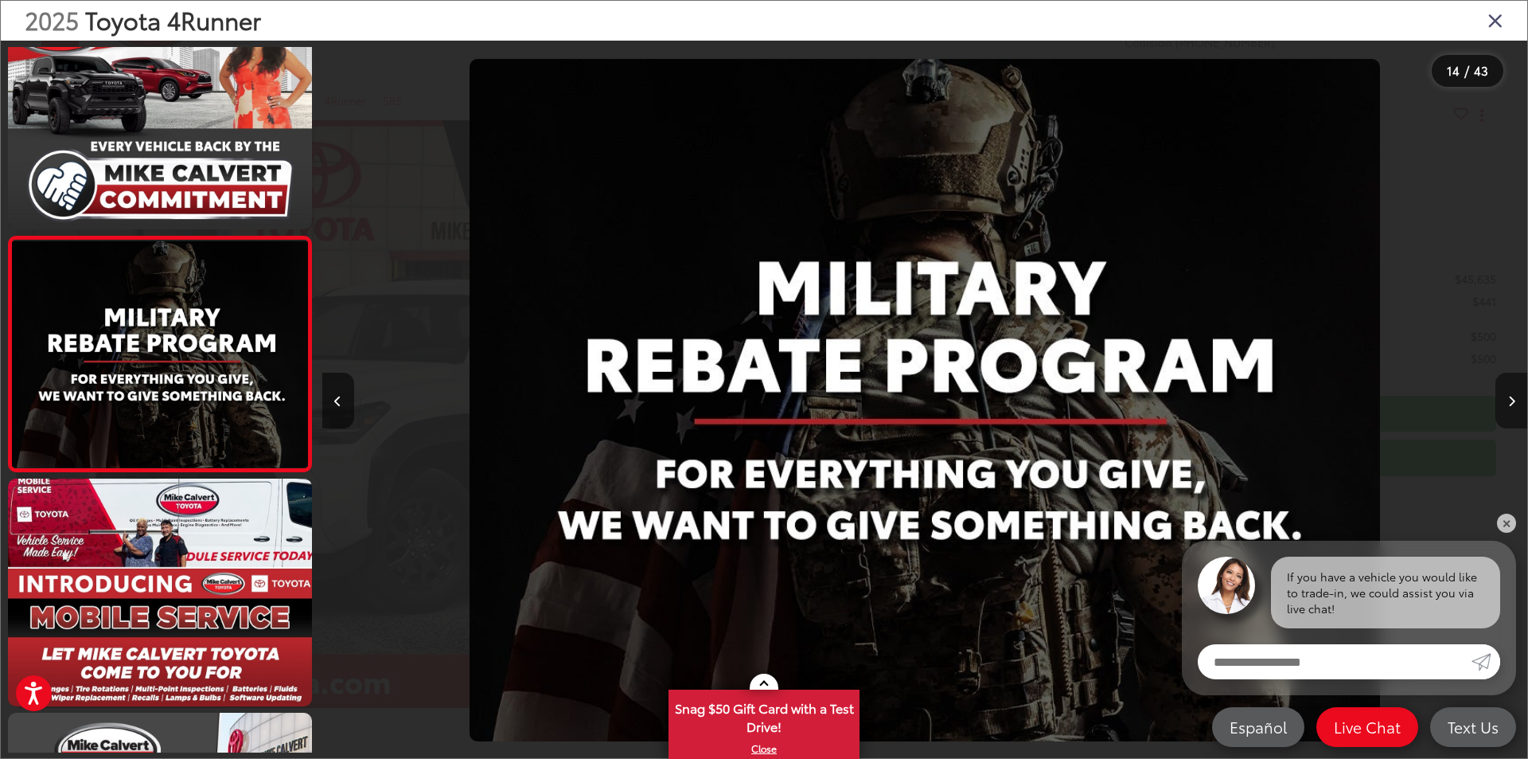
click at [1515, 411] on button "Next image" at bounding box center [1512, 400] width 32 height 56
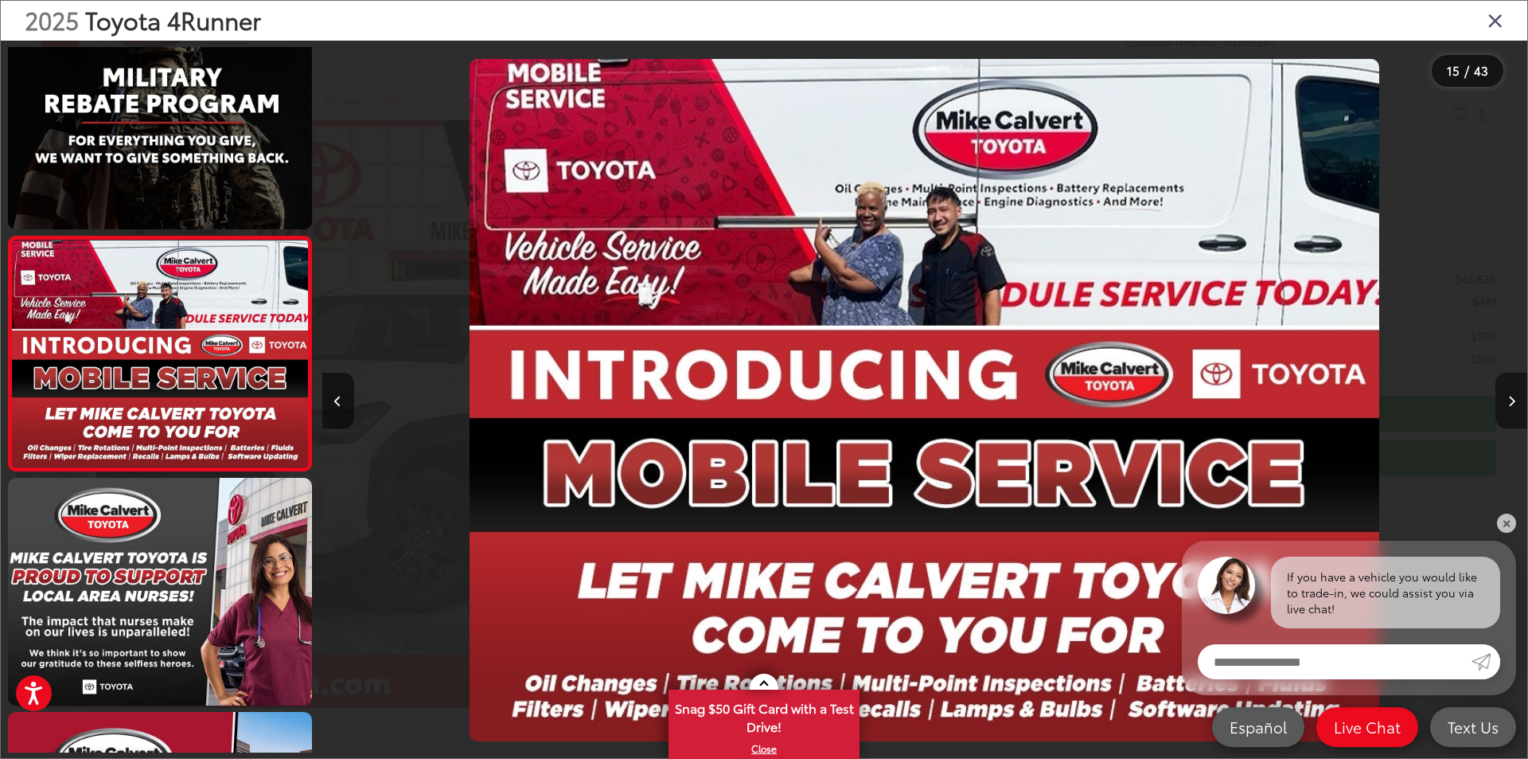
click at [1515, 411] on button "Next image" at bounding box center [1512, 400] width 32 height 56
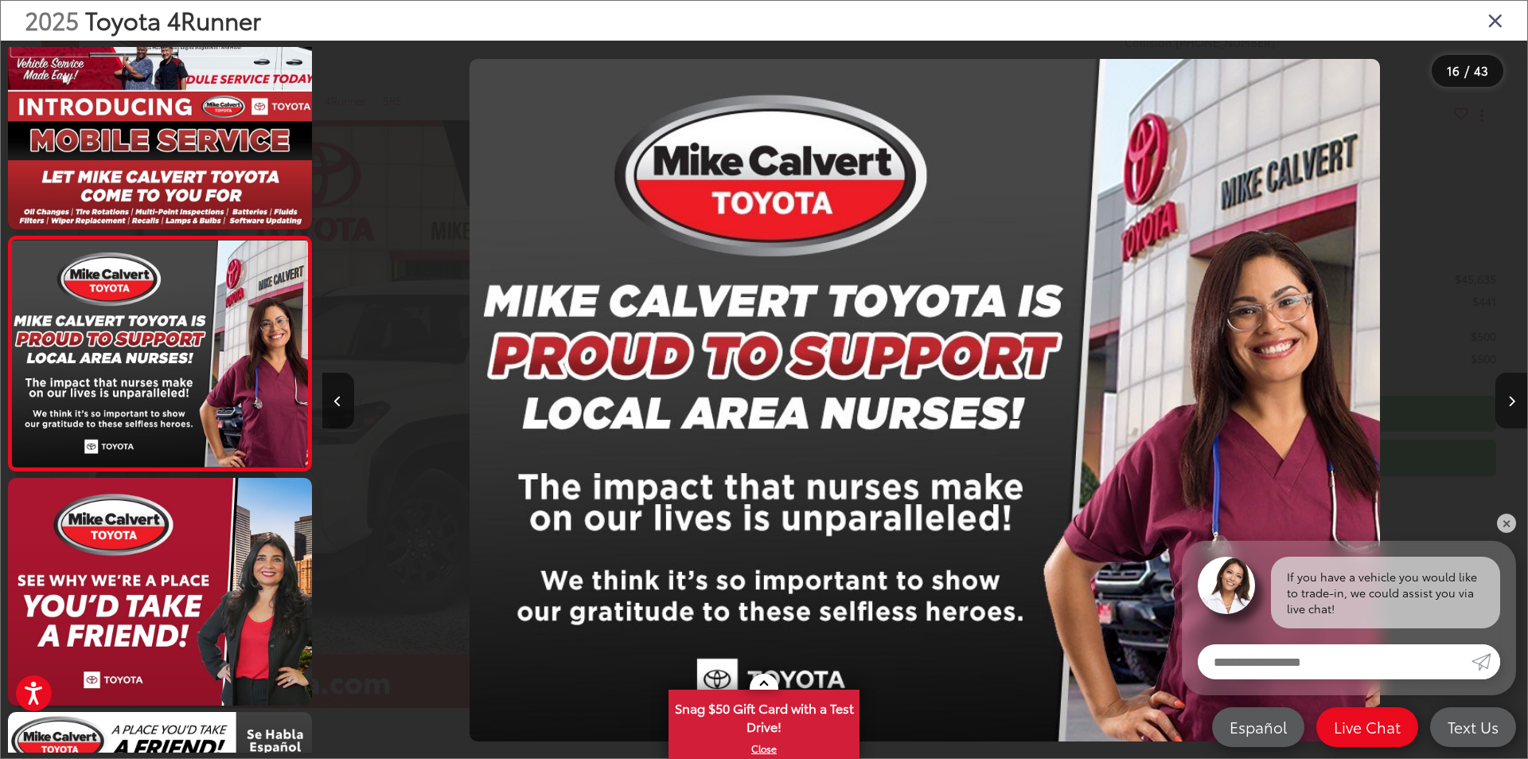
click at [1515, 411] on button "Next image" at bounding box center [1512, 400] width 32 height 56
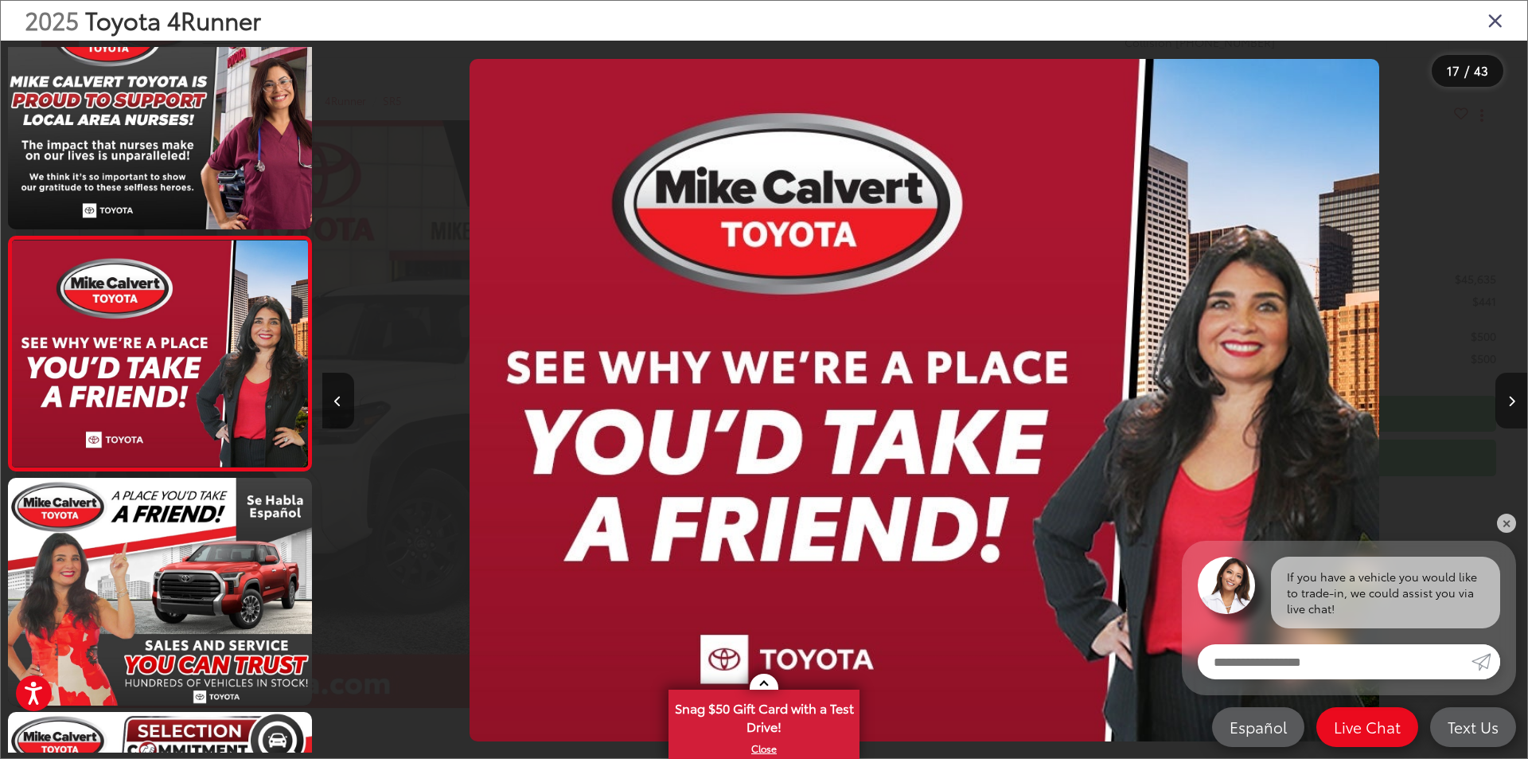
click at [1515, 411] on button "Next image" at bounding box center [1512, 400] width 32 height 56
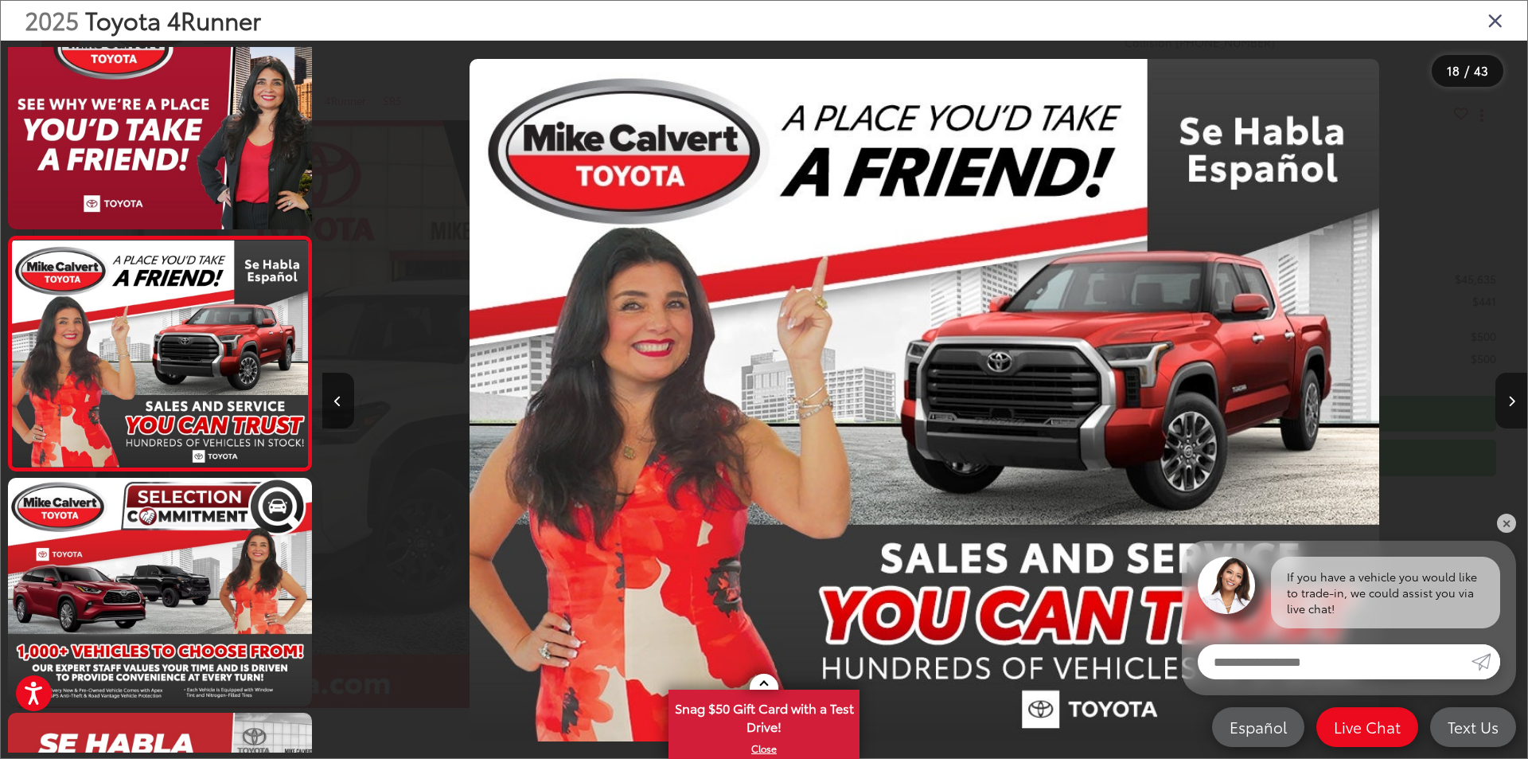
click at [1515, 411] on button "Next image" at bounding box center [1512, 400] width 32 height 56
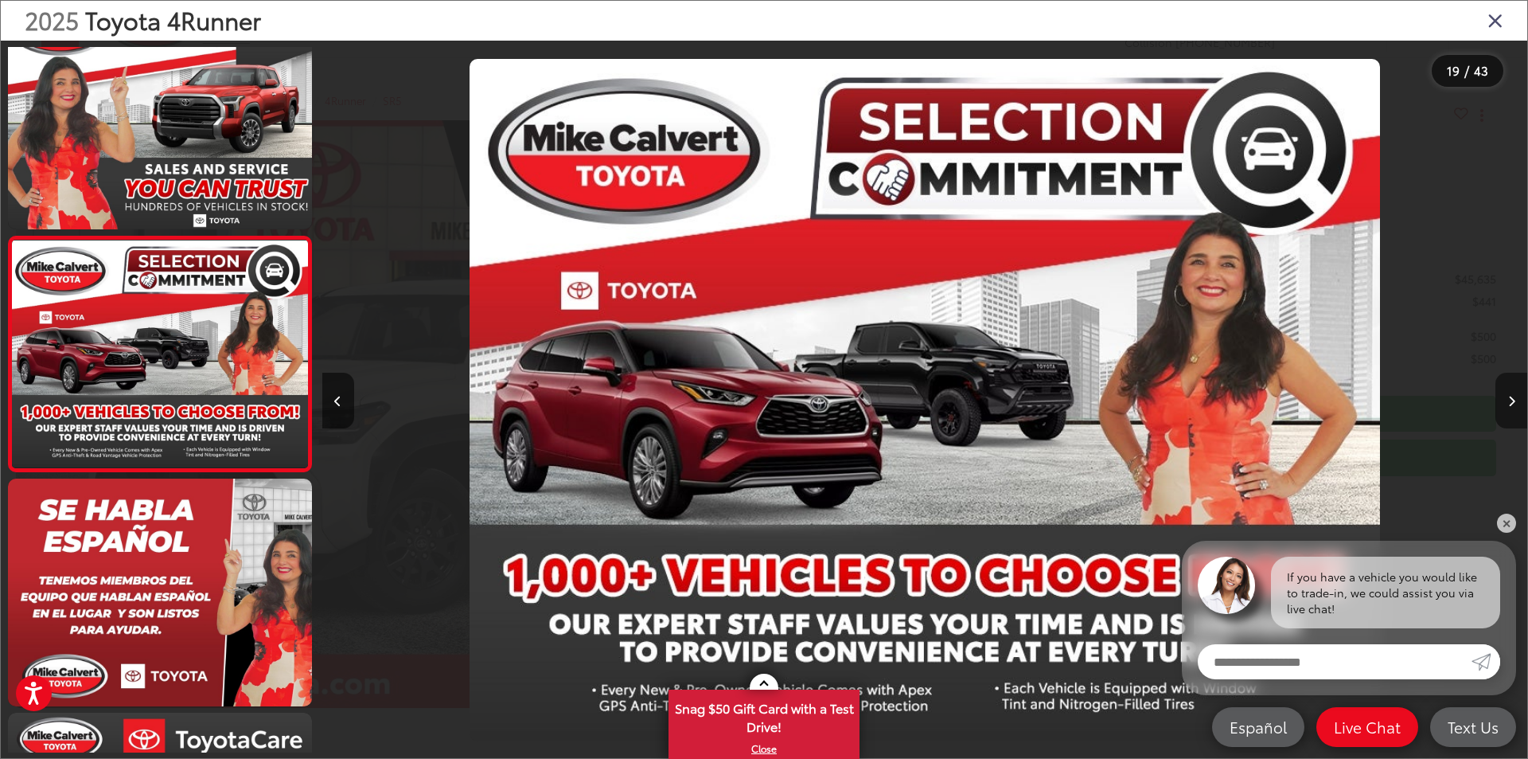
click at [1515, 411] on button "Next image" at bounding box center [1512, 400] width 32 height 56
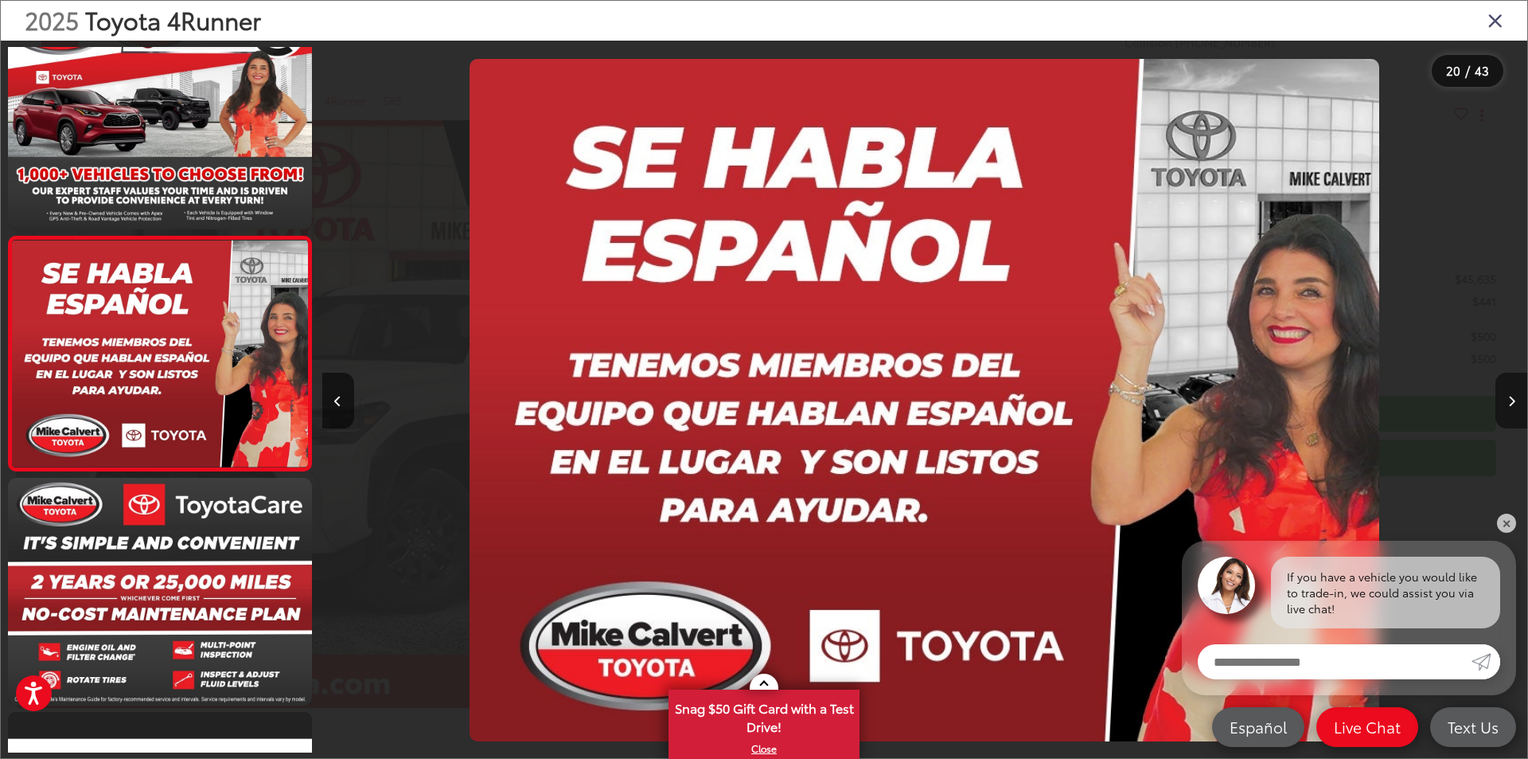
click at [1515, 411] on button "Next image" at bounding box center [1512, 400] width 32 height 56
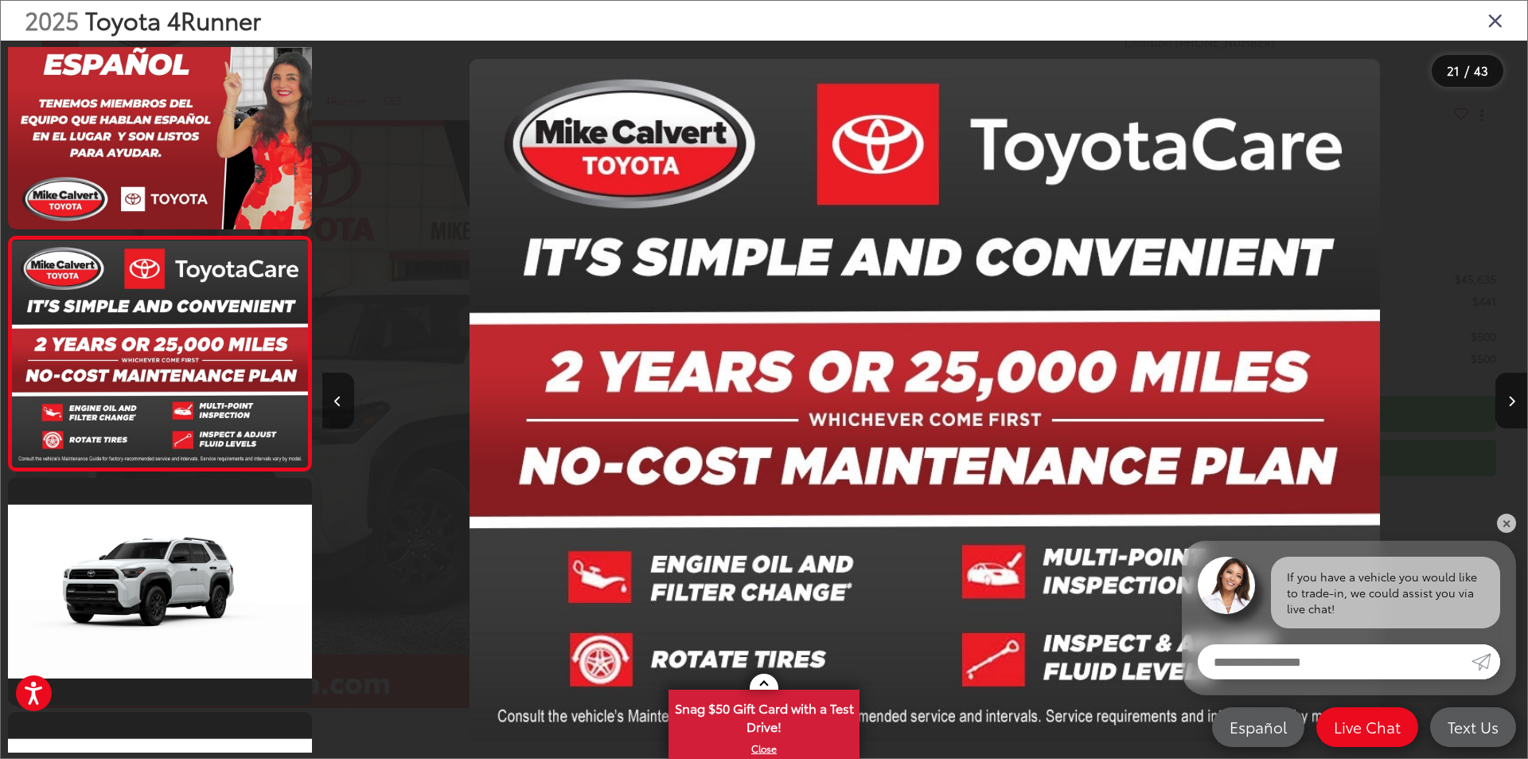
click at [339, 407] on button "Previous image" at bounding box center [338, 400] width 32 height 56
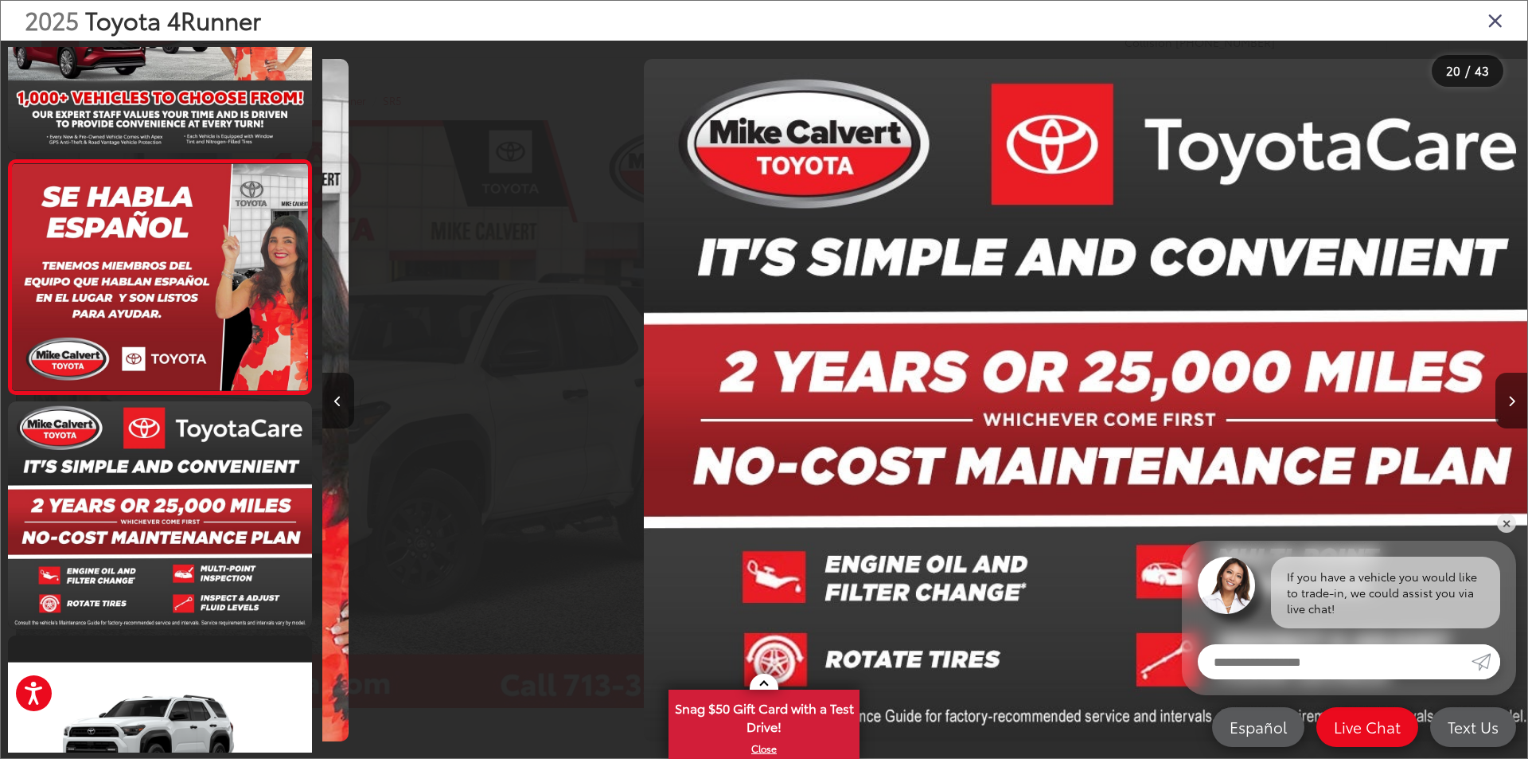
click at [339, 407] on button "Previous image" at bounding box center [338, 400] width 32 height 56
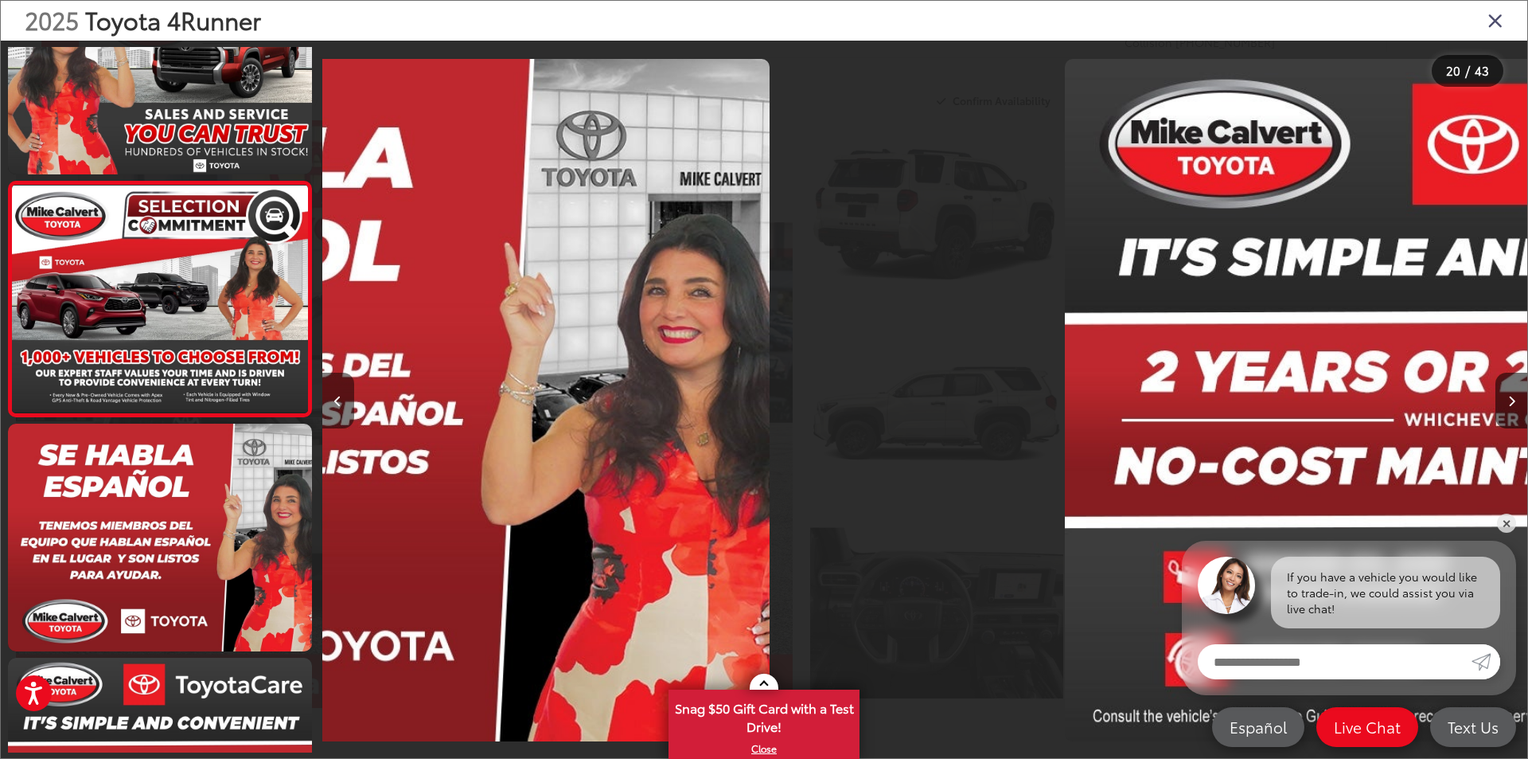
click at [339, 407] on button "Previous image" at bounding box center [338, 400] width 32 height 56
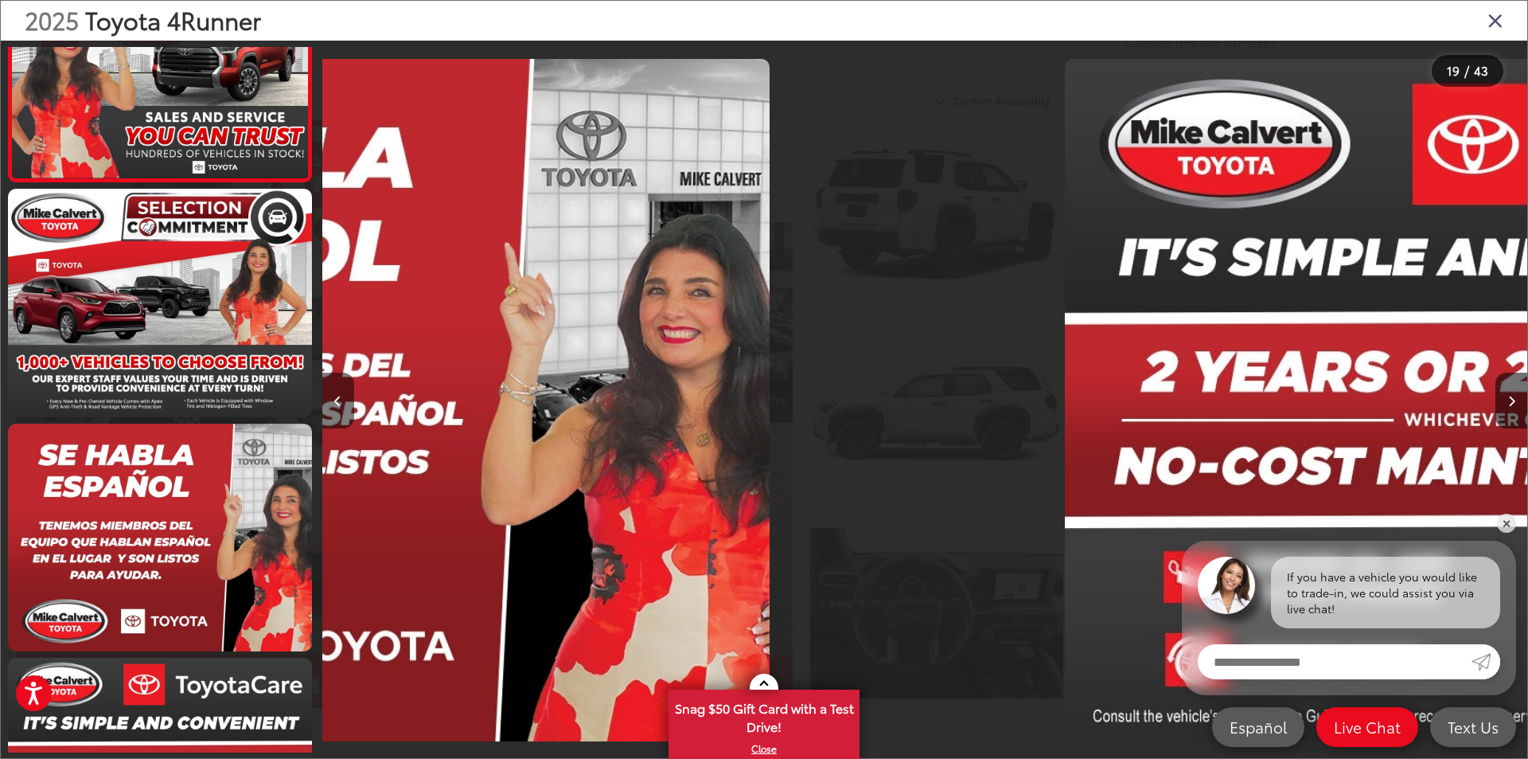
click at [339, 407] on button "Previous image" at bounding box center [338, 400] width 32 height 56
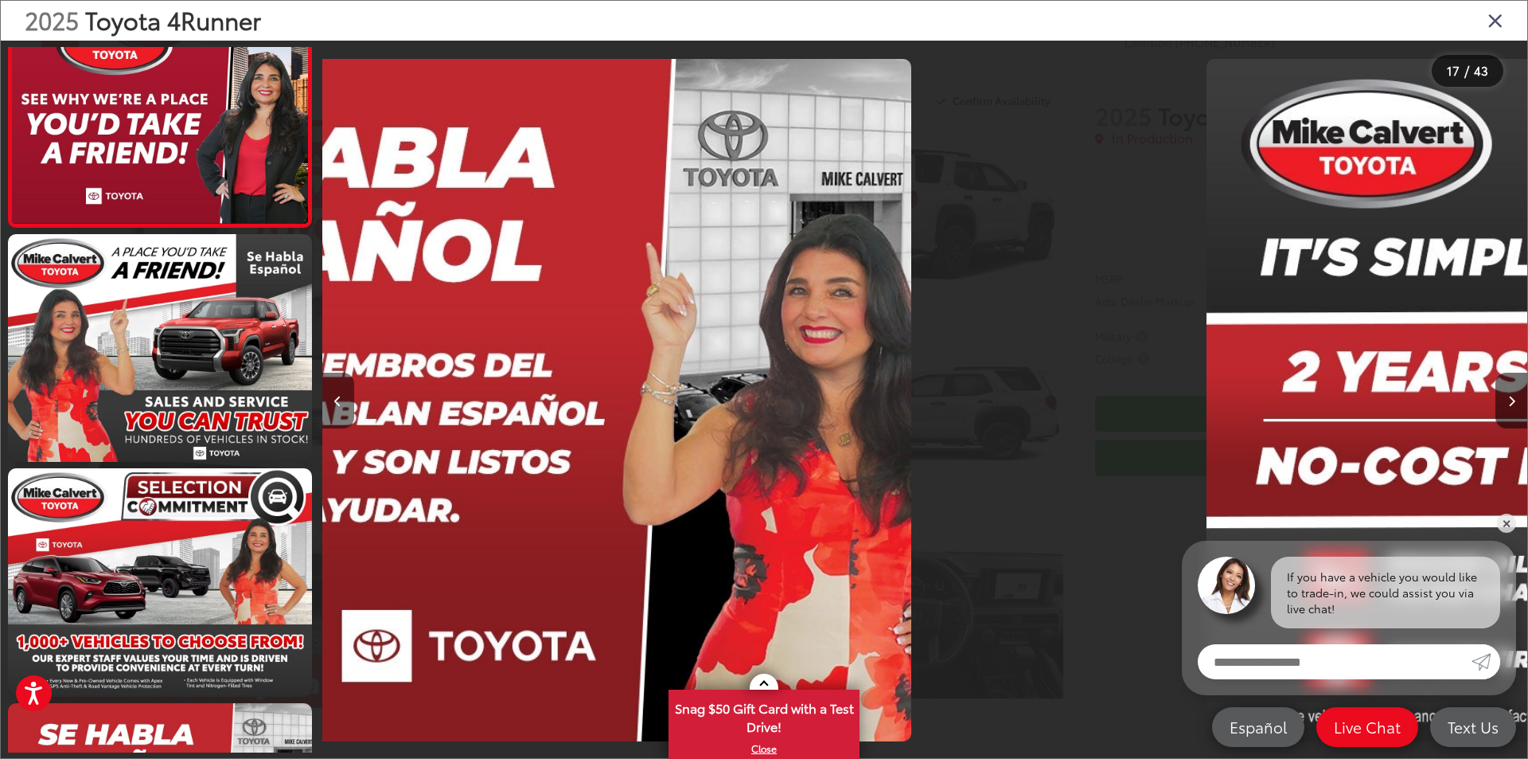
click at [339, 407] on button "Previous image" at bounding box center [338, 400] width 32 height 56
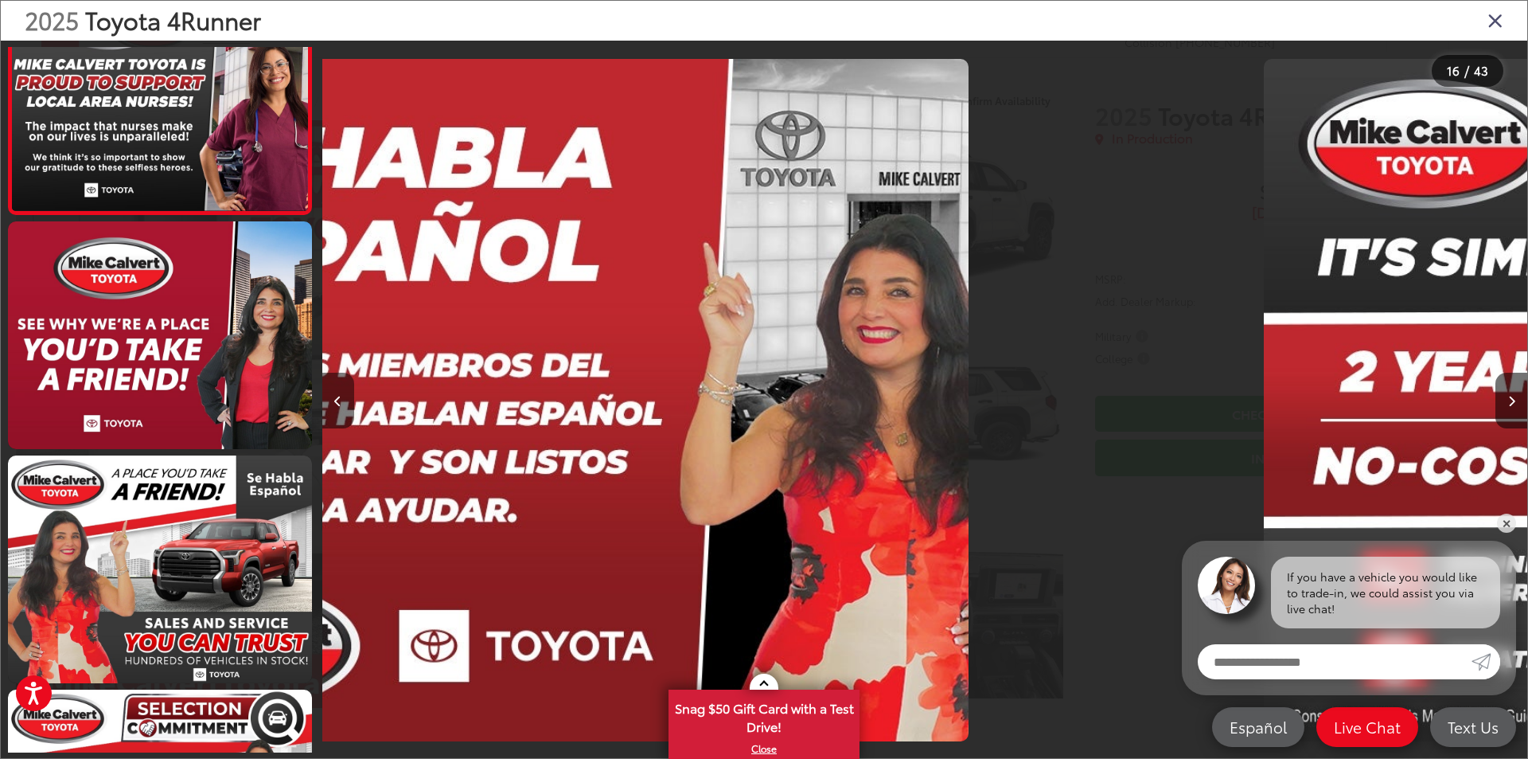
click at [340, 407] on button "Previous image" at bounding box center [338, 400] width 32 height 56
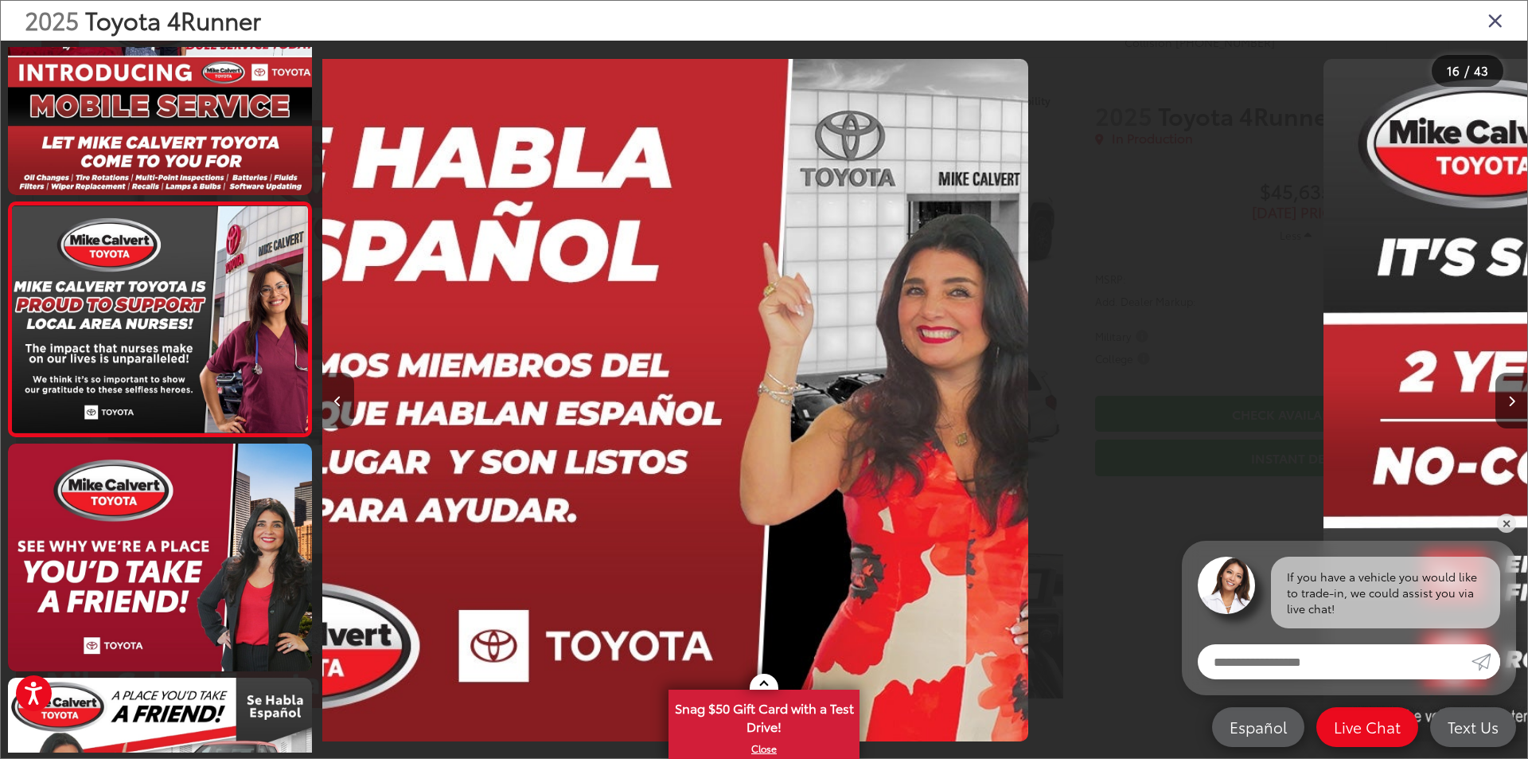
click at [340, 407] on button "Previous image" at bounding box center [338, 400] width 32 height 56
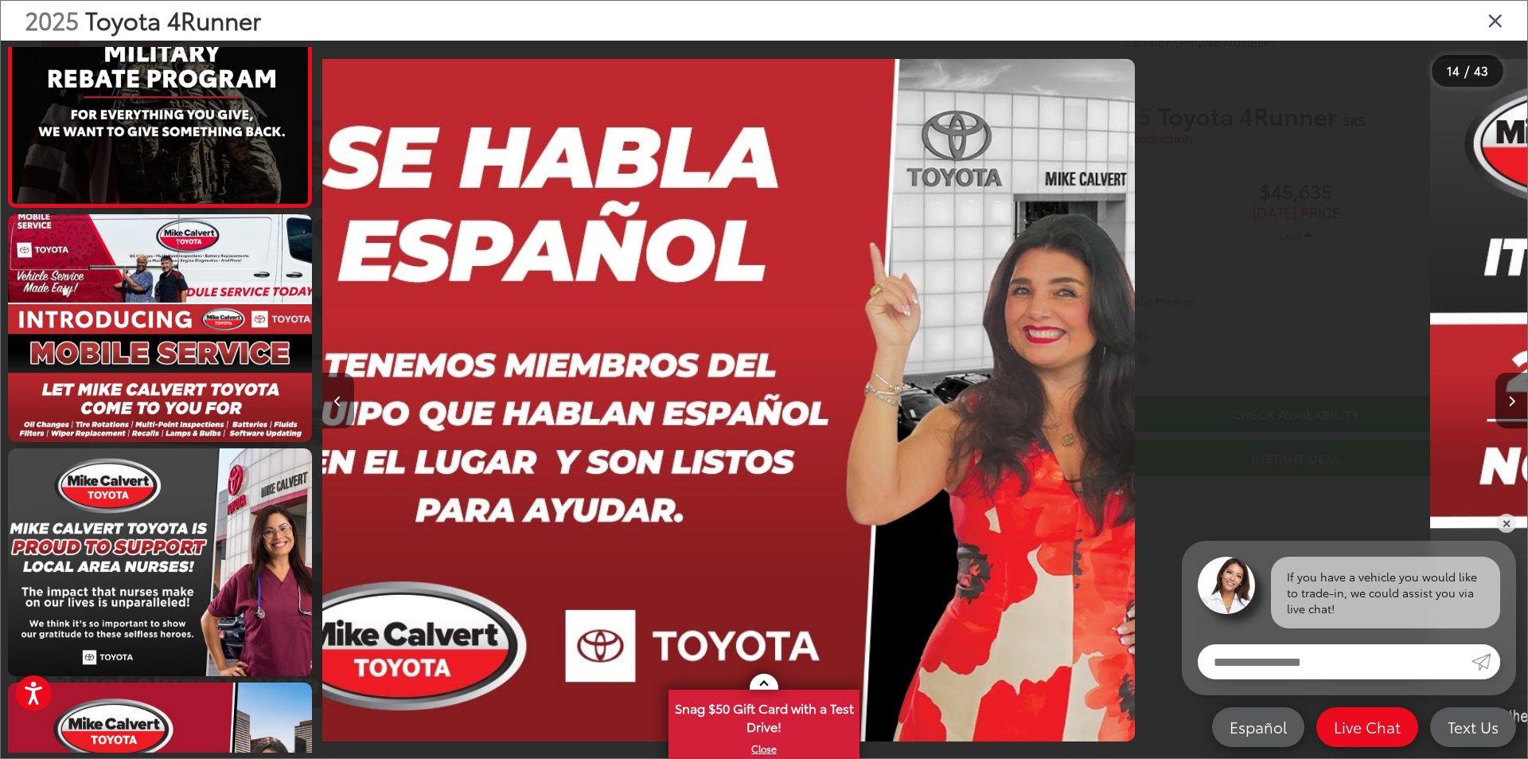
click at [341, 407] on button "Previous image" at bounding box center [338, 400] width 32 height 56
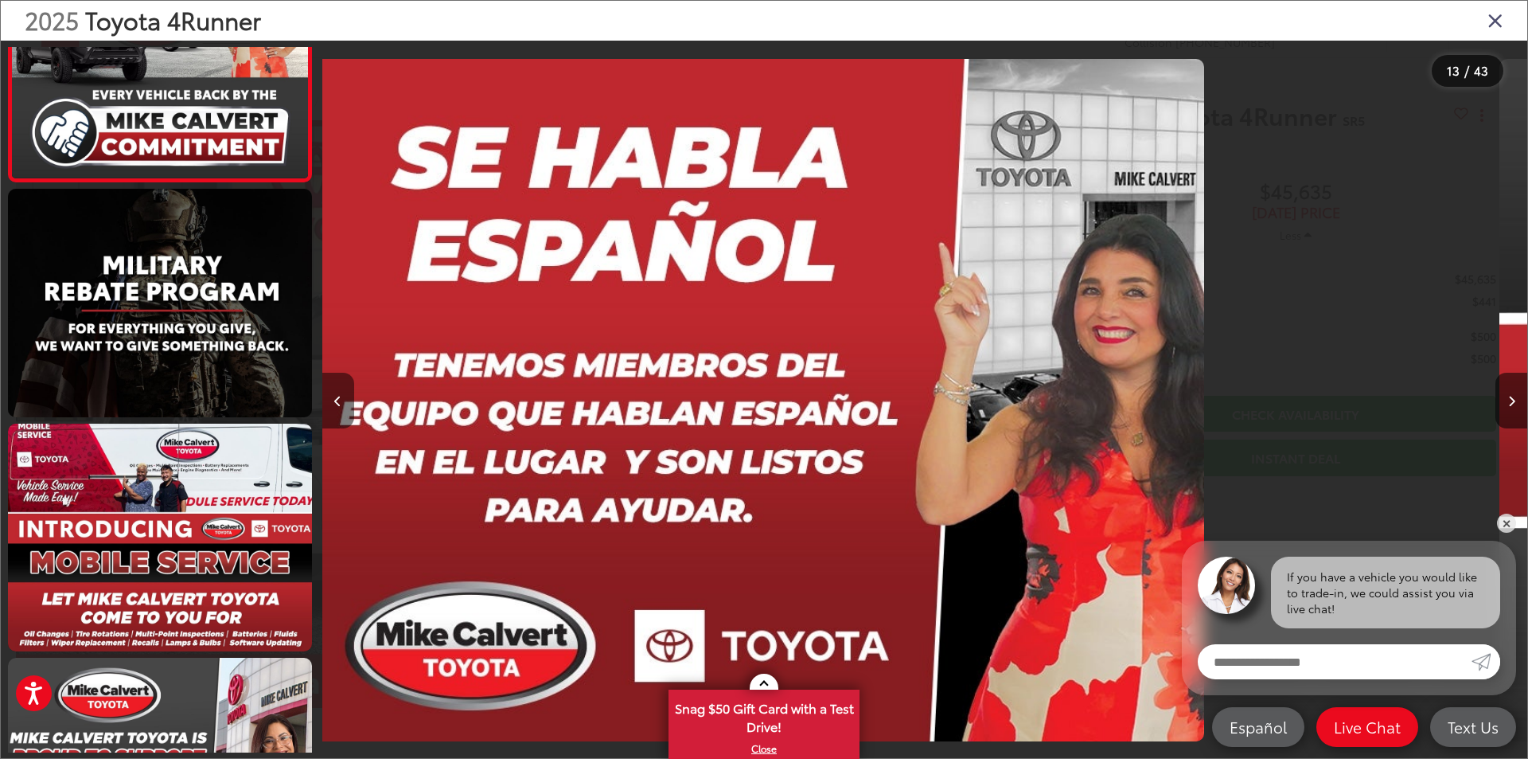
click at [341, 407] on button "Previous image" at bounding box center [338, 400] width 32 height 56
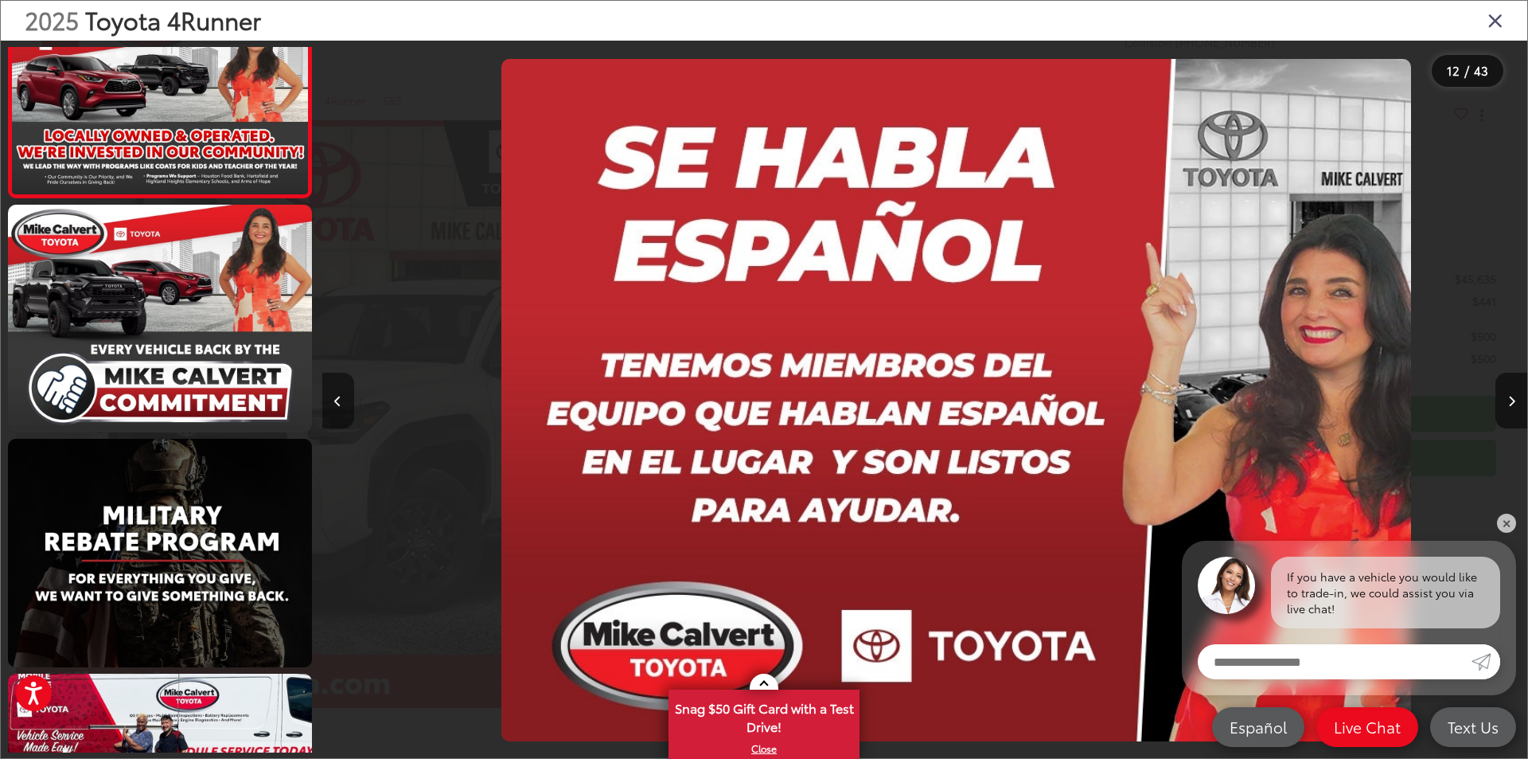
click at [341, 408] on button "Previous image" at bounding box center [338, 400] width 32 height 56
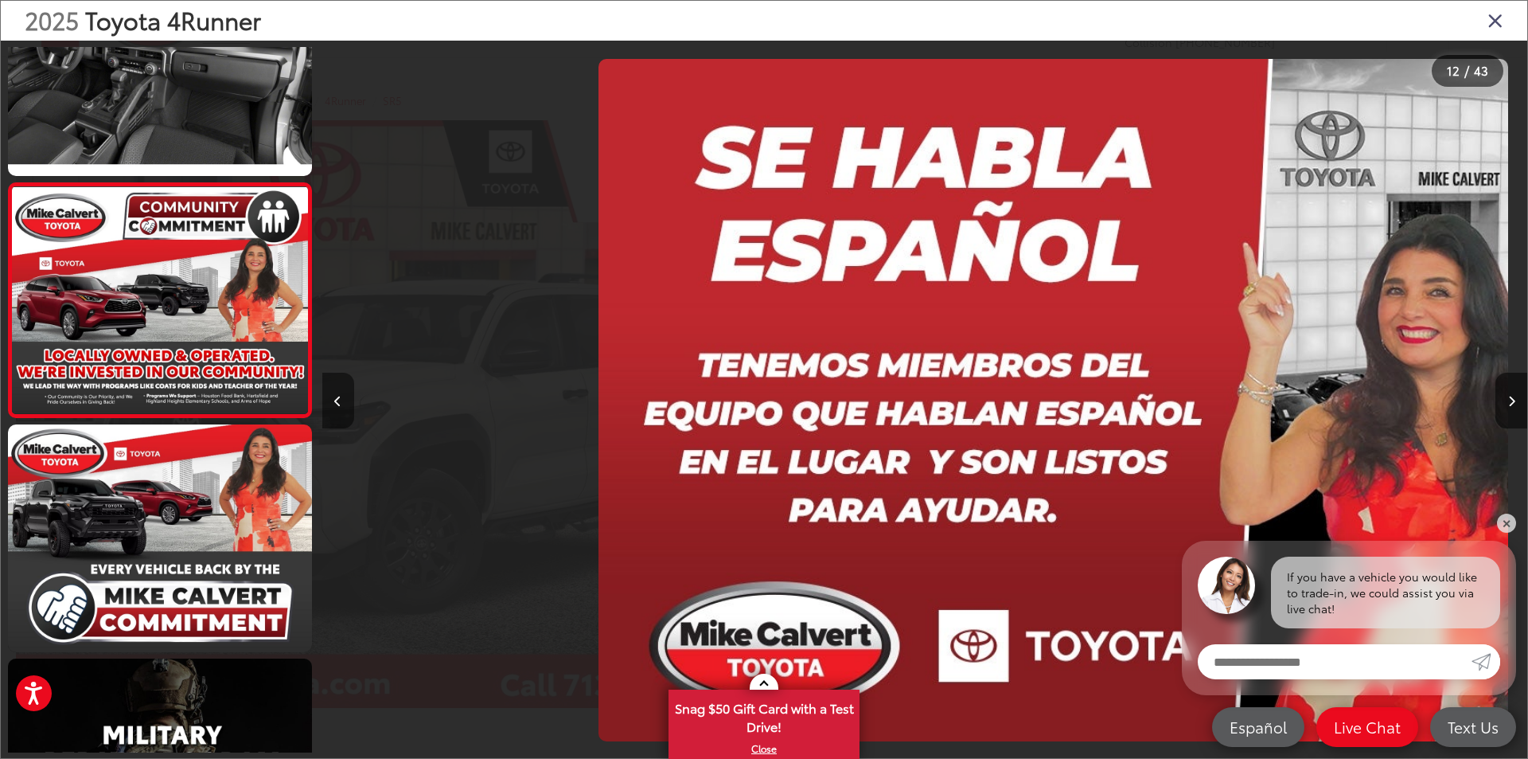
click at [341, 408] on button "Previous image" at bounding box center [338, 400] width 32 height 56
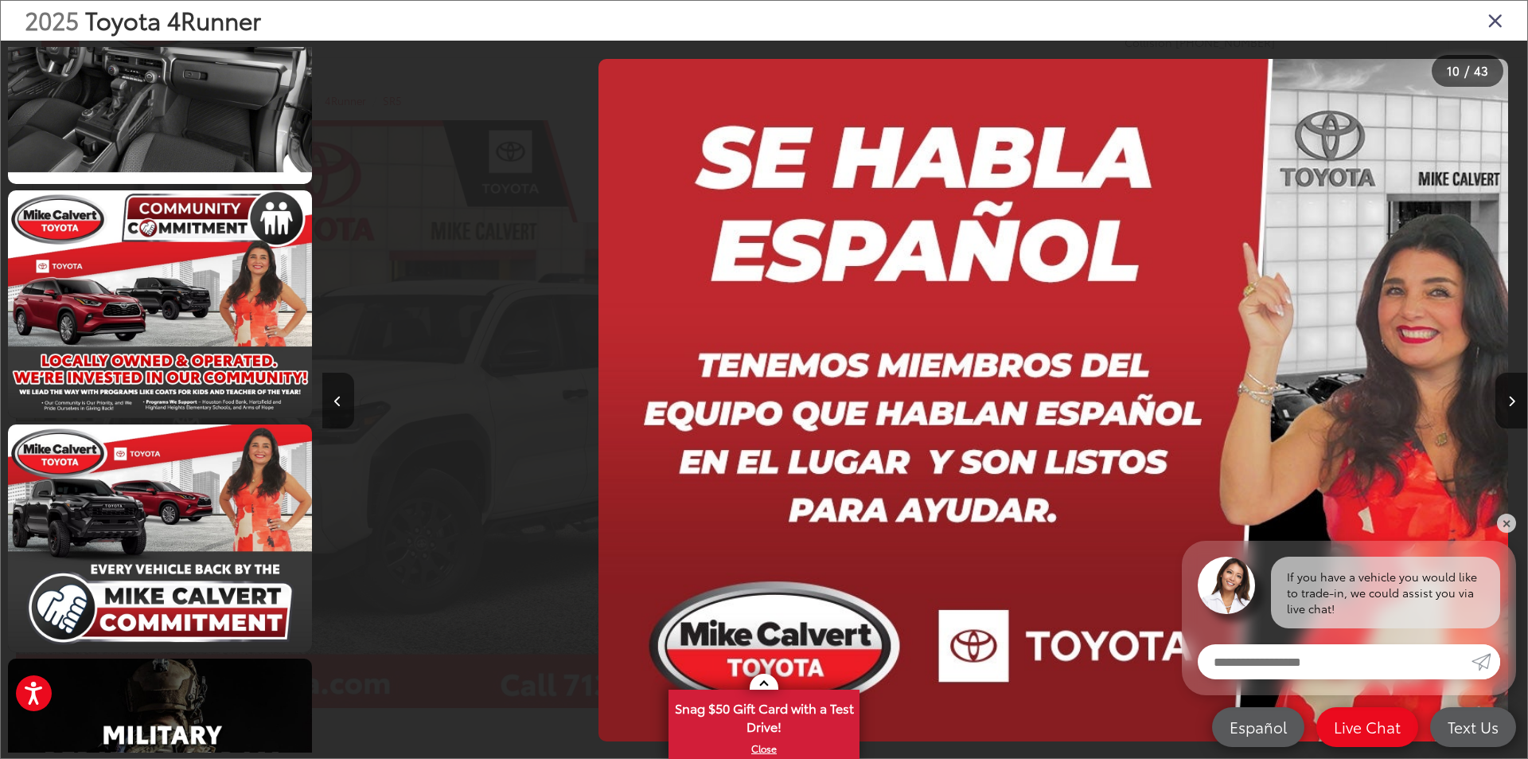
click at [340, 408] on button "Previous image" at bounding box center [338, 400] width 32 height 56
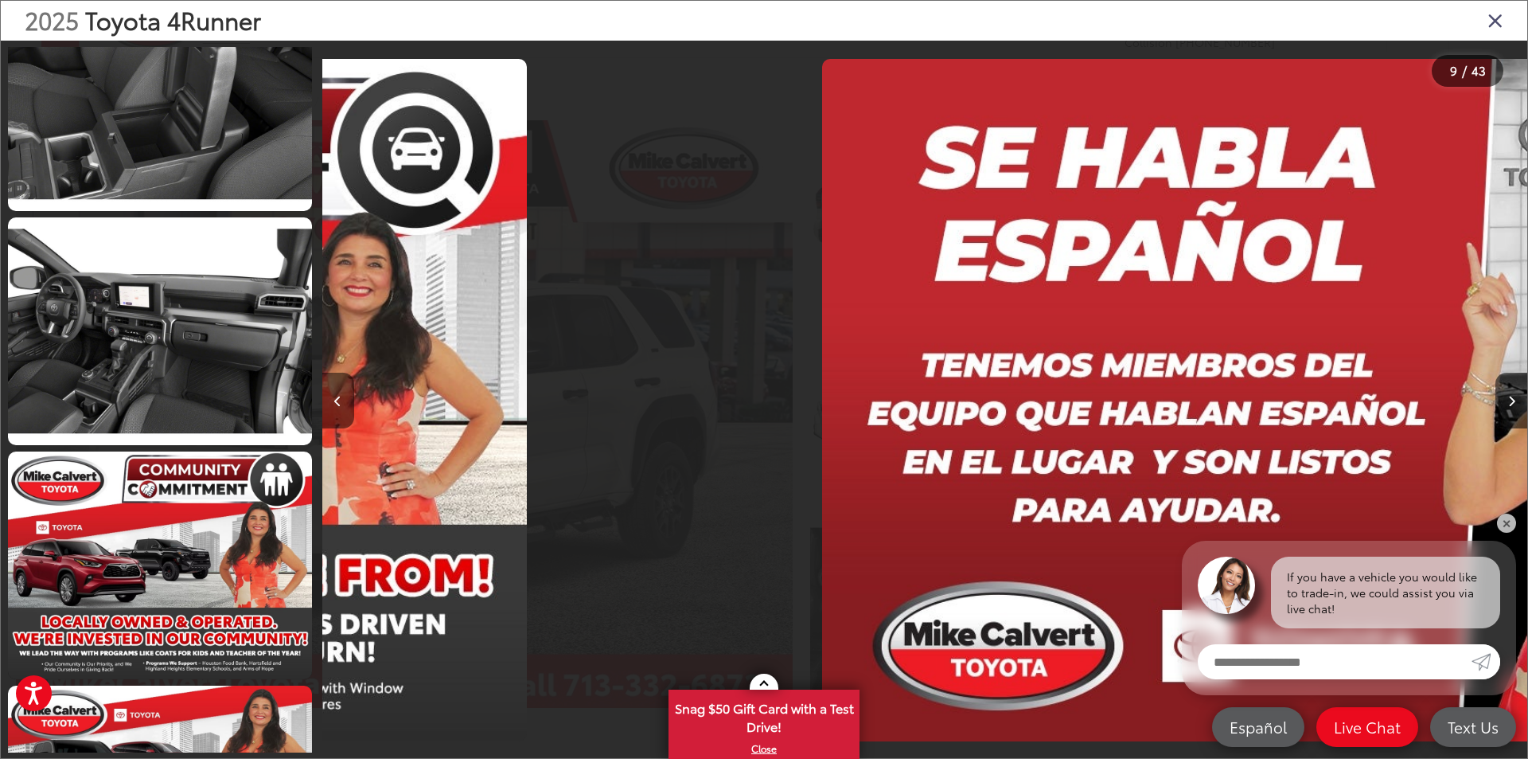
click at [340, 408] on button "Previous image" at bounding box center [338, 400] width 32 height 56
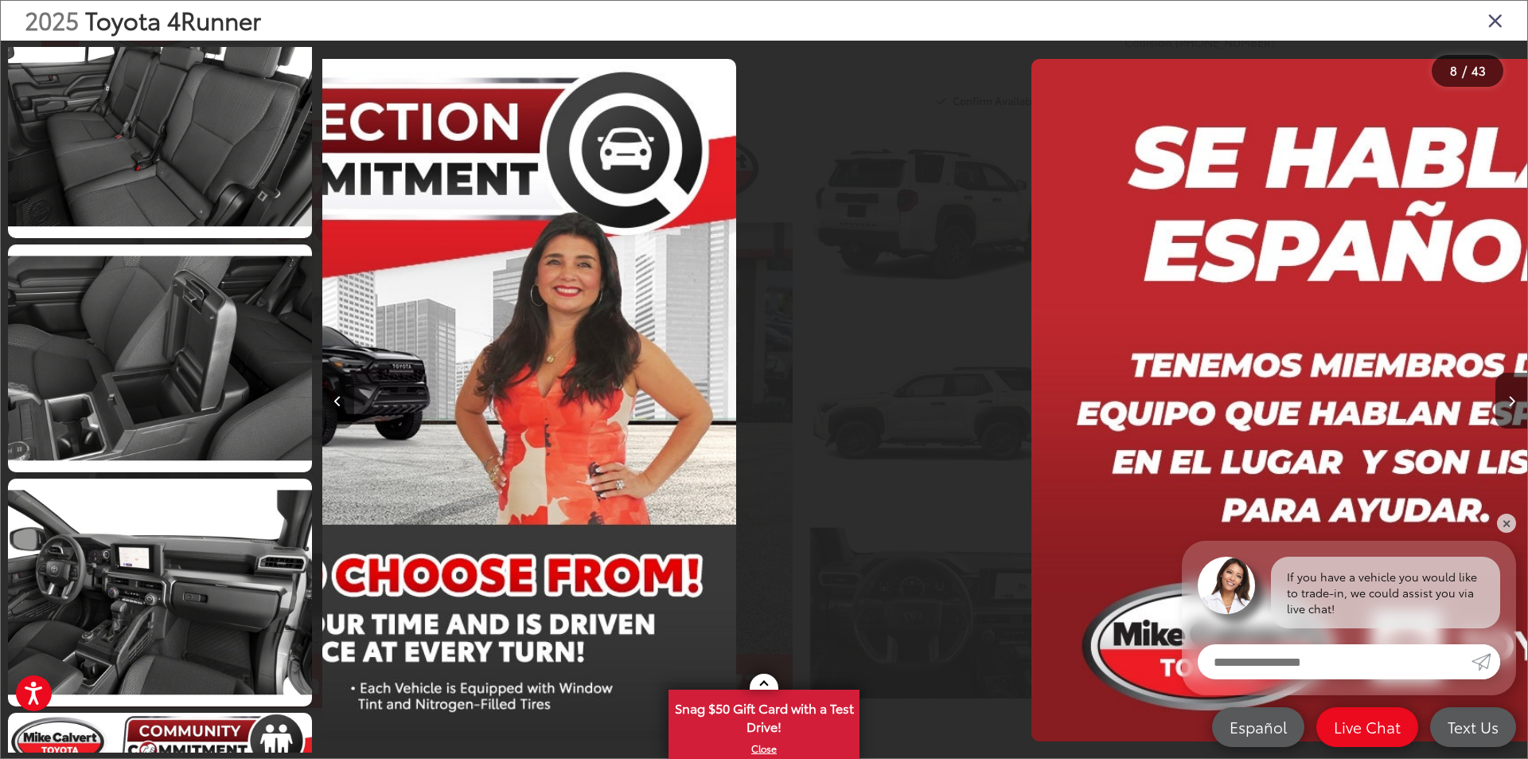
click at [340, 408] on button "Previous image" at bounding box center [338, 400] width 32 height 56
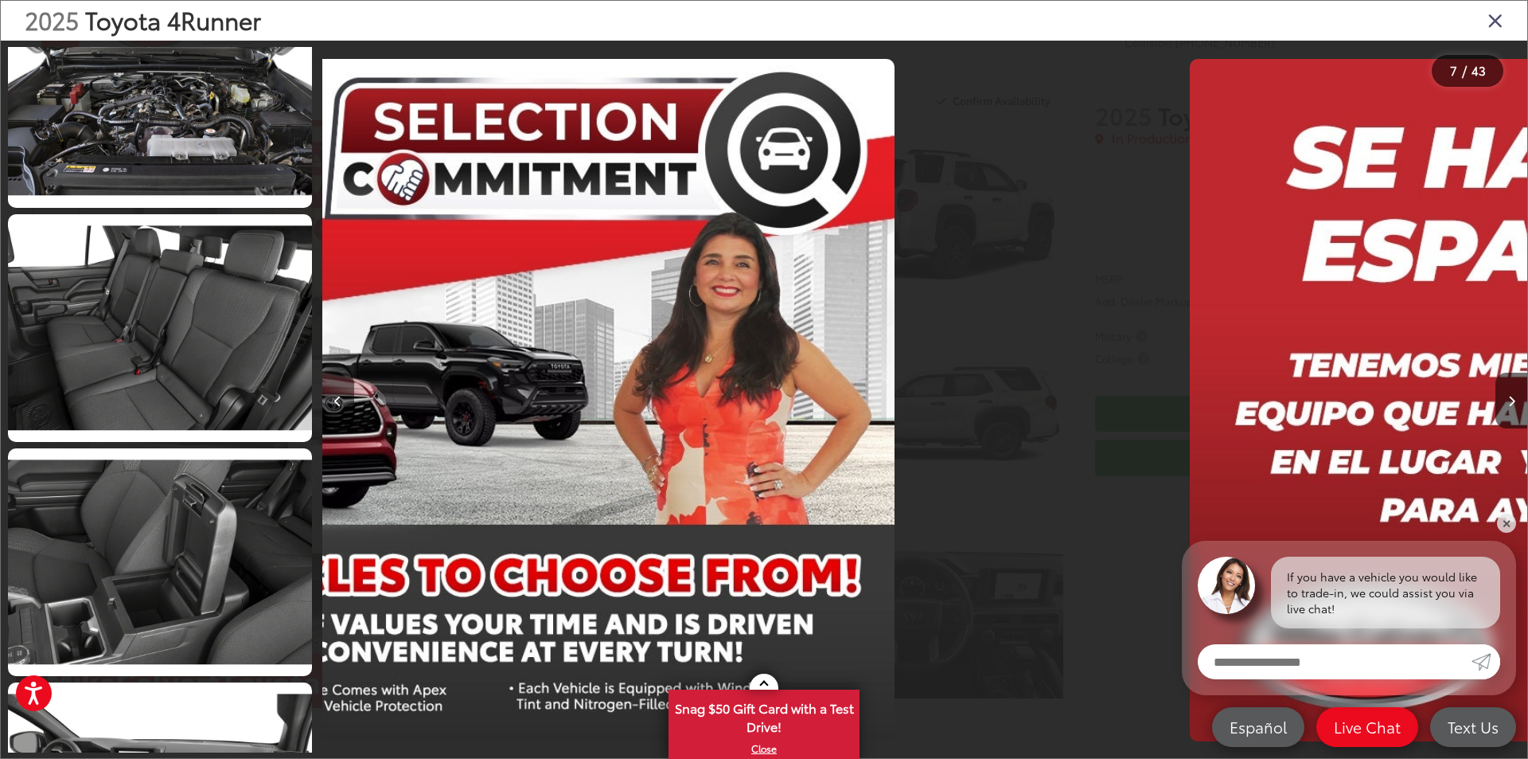
click at [339, 408] on button "Previous image" at bounding box center [338, 400] width 32 height 56
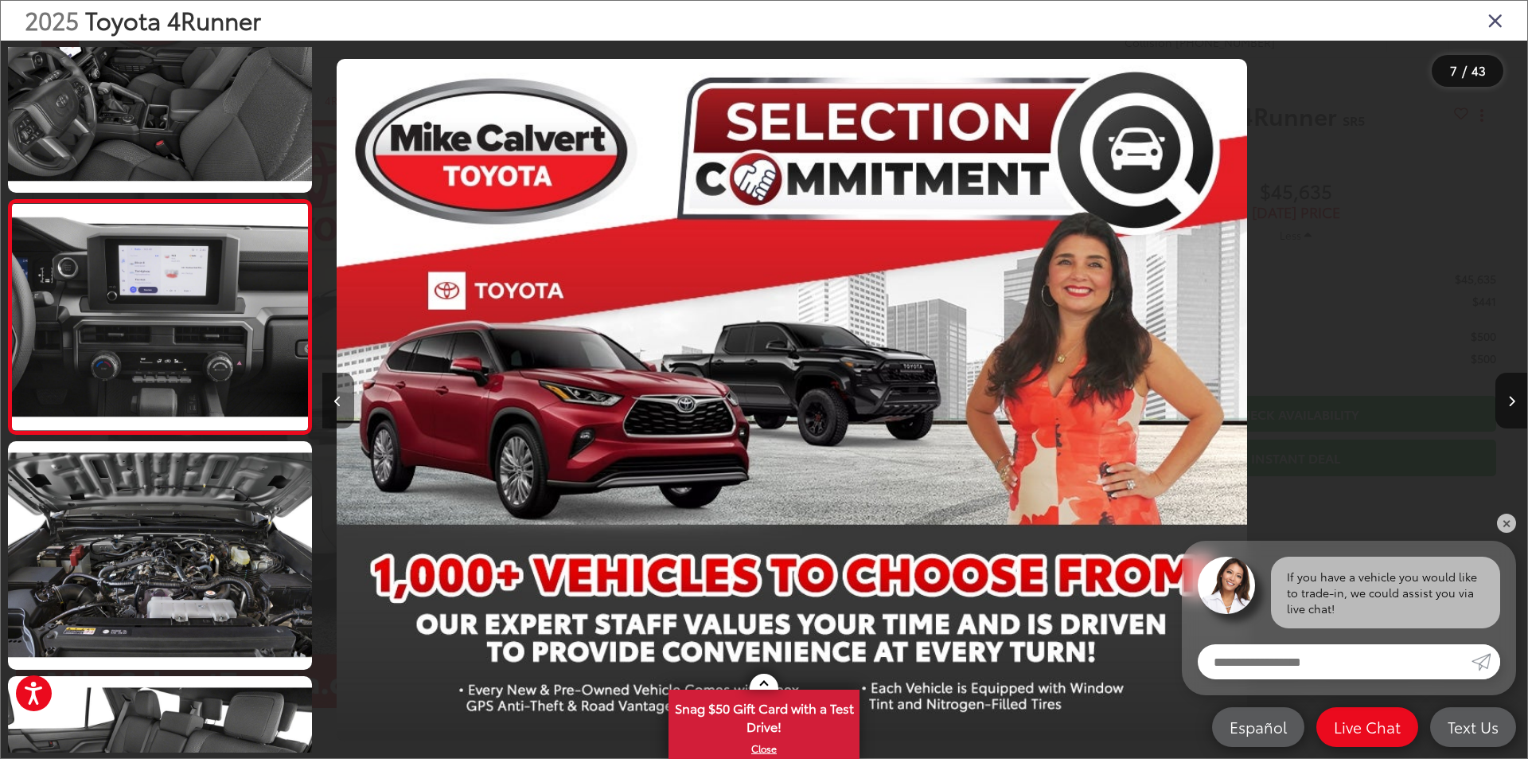
click at [339, 408] on button "Previous image" at bounding box center [338, 400] width 32 height 56
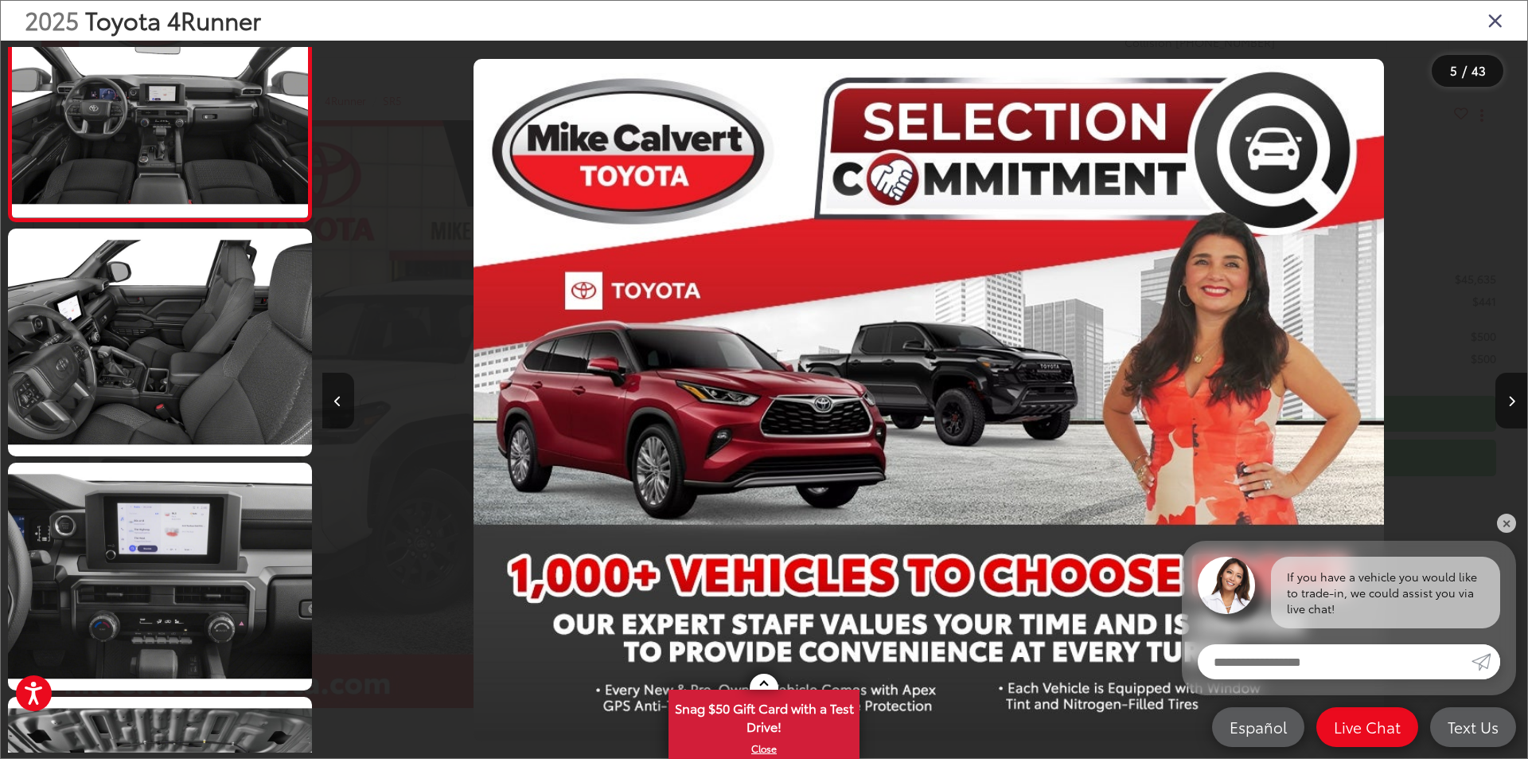
click at [339, 408] on button "Previous image" at bounding box center [338, 400] width 32 height 56
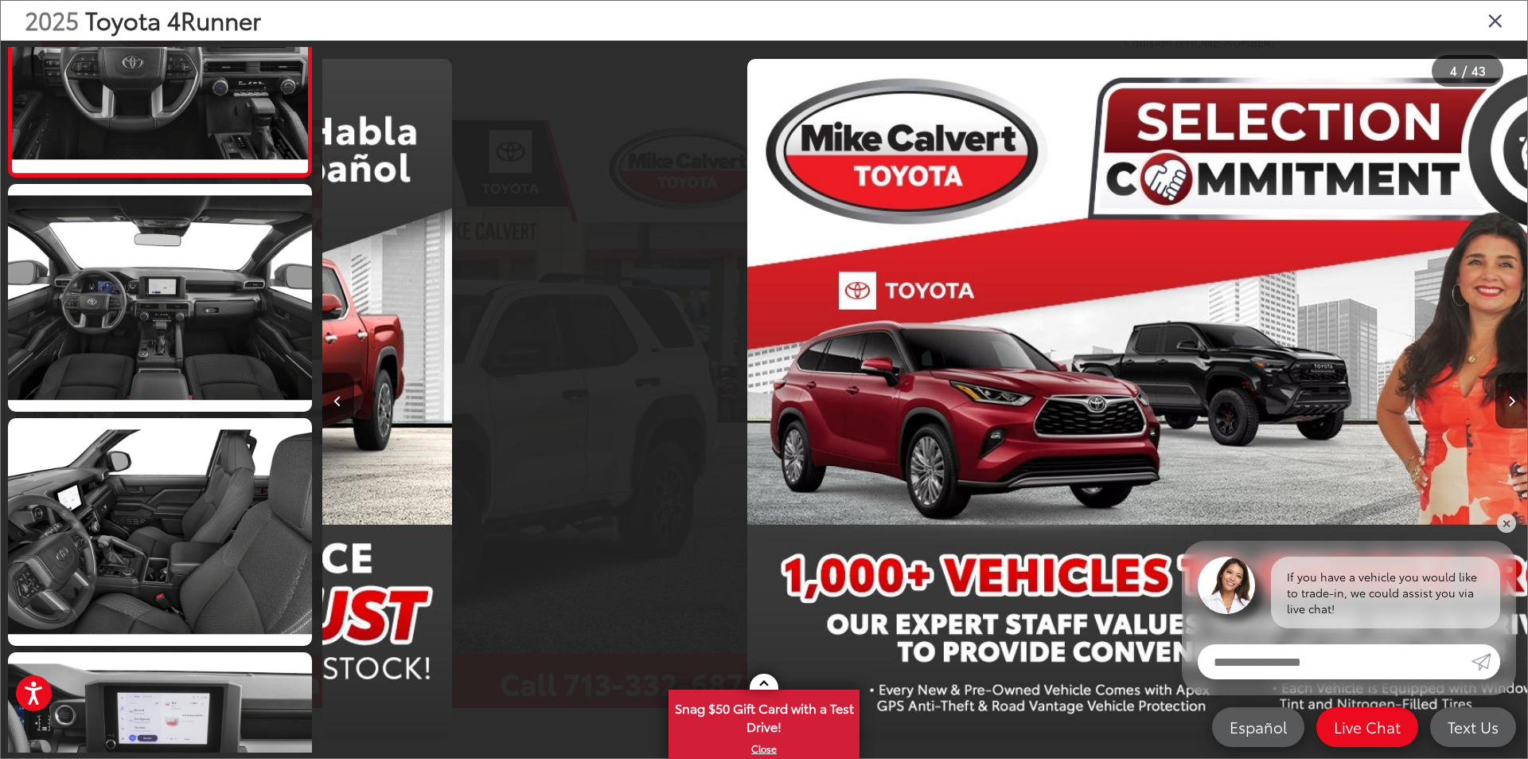
click at [339, 408] on button "Previous image" at bounding box center [338, 400] width 32 height 56
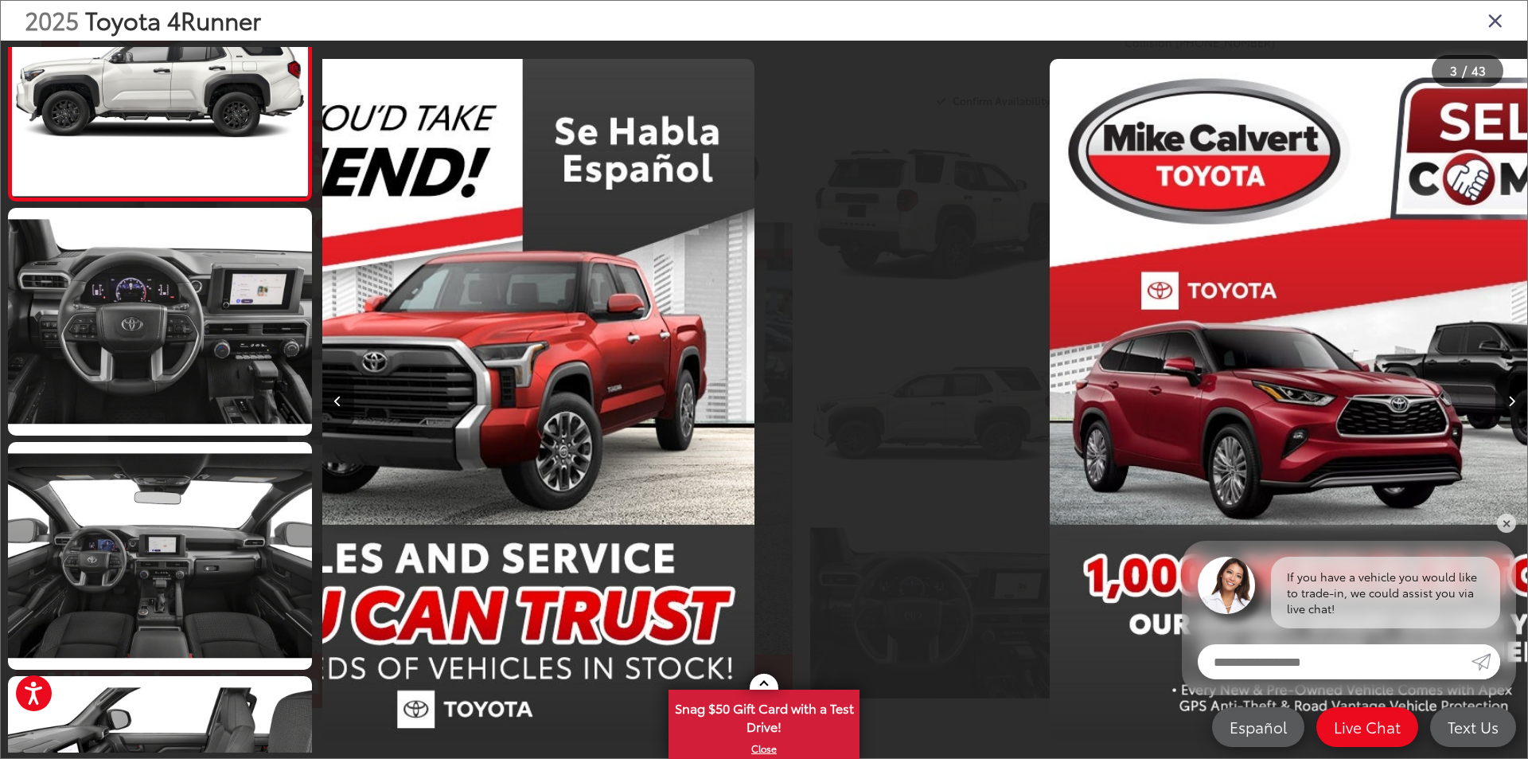
click at [339, 408] on button "Previous image" at bounding box center [338, 400] width 32 height 56
click at [339, 407] on button "Previous image" at bounding box center [338, 400] width 32 height 56
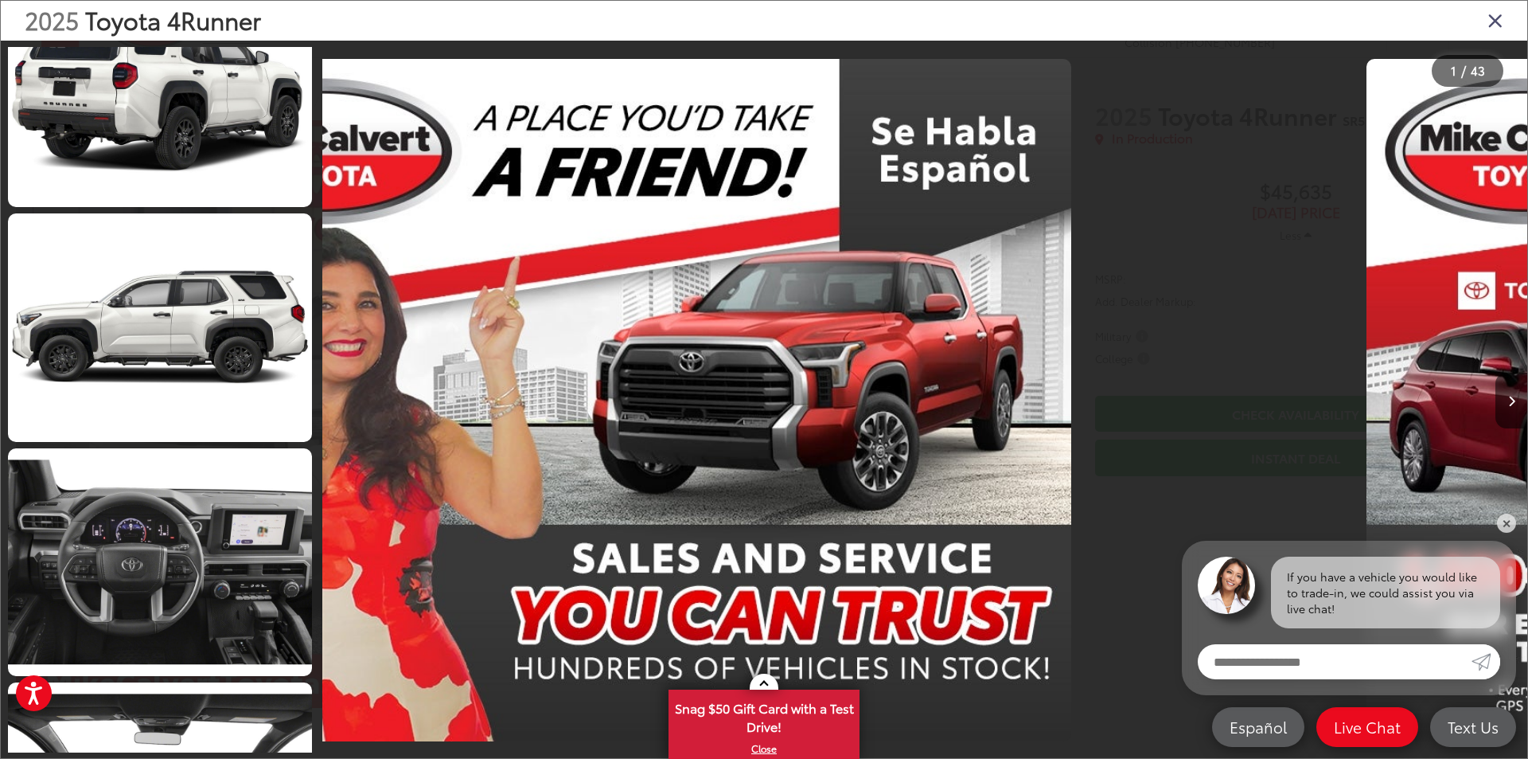
click at [339, 407] on div at bounding box center [473, 400] width 302 height 719
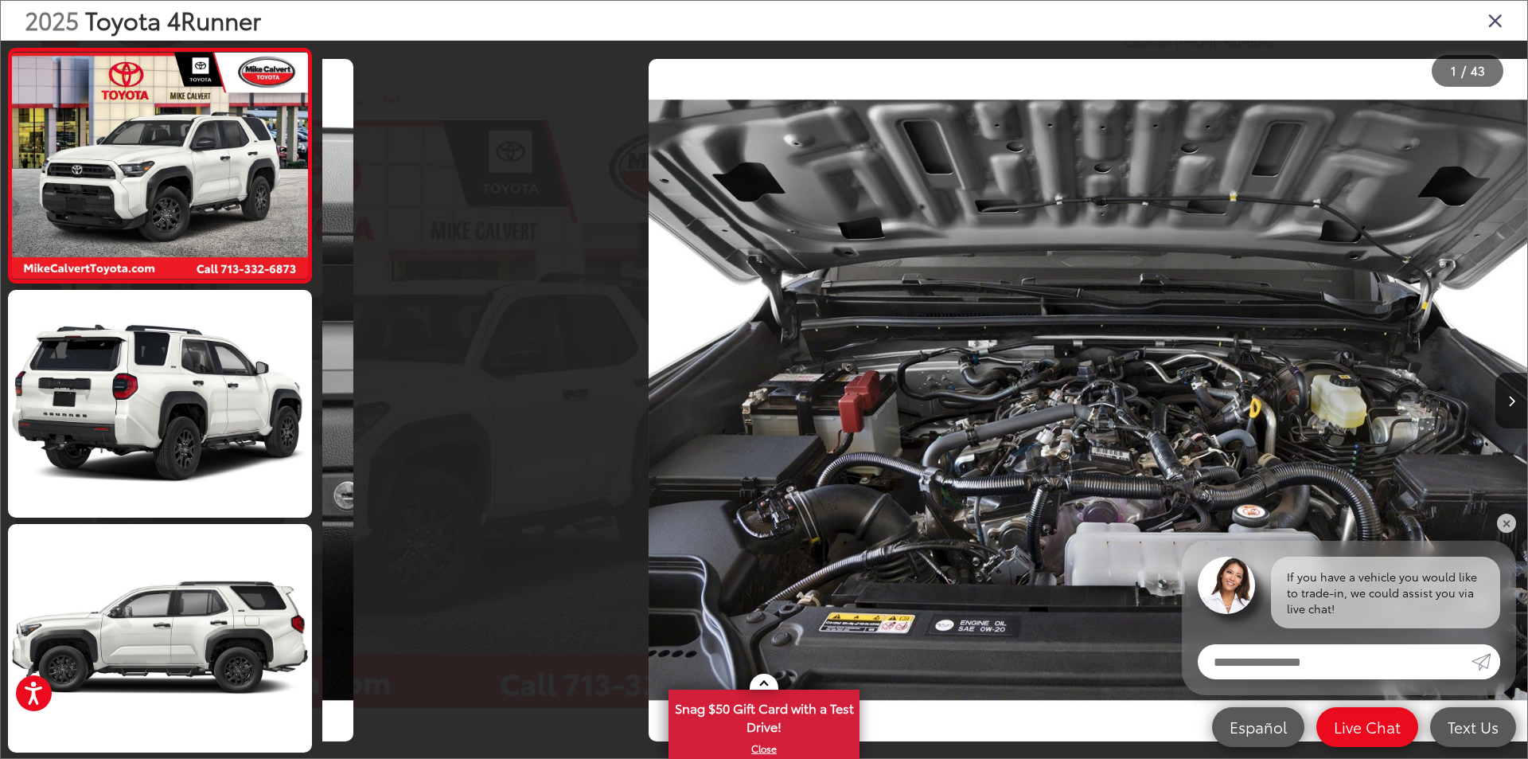
click at [339, 407] on div at bounding box center [473, 400] width 302 height 719
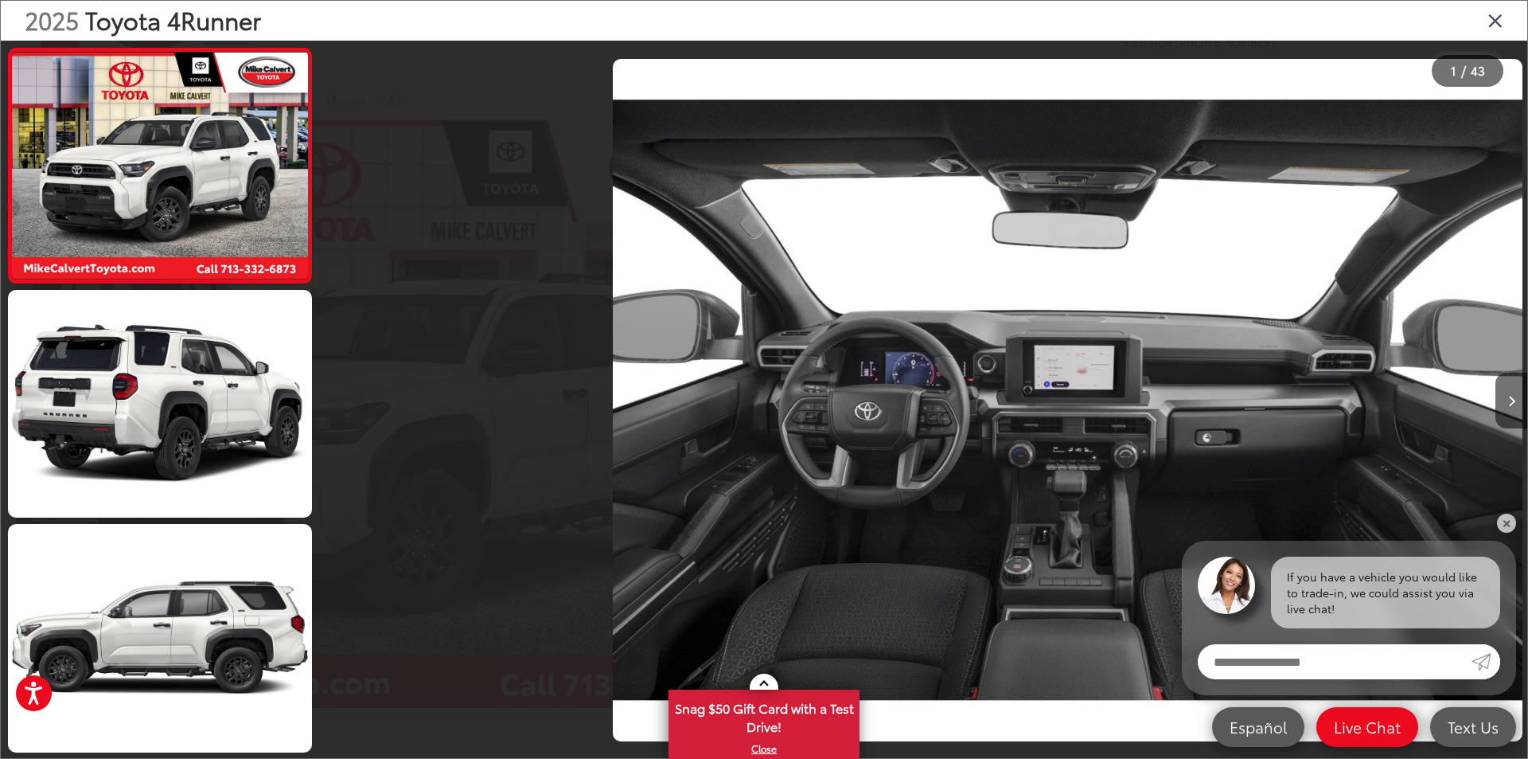
click at [339, 407] on div at bounding box center [473, 400] width 302 height 719
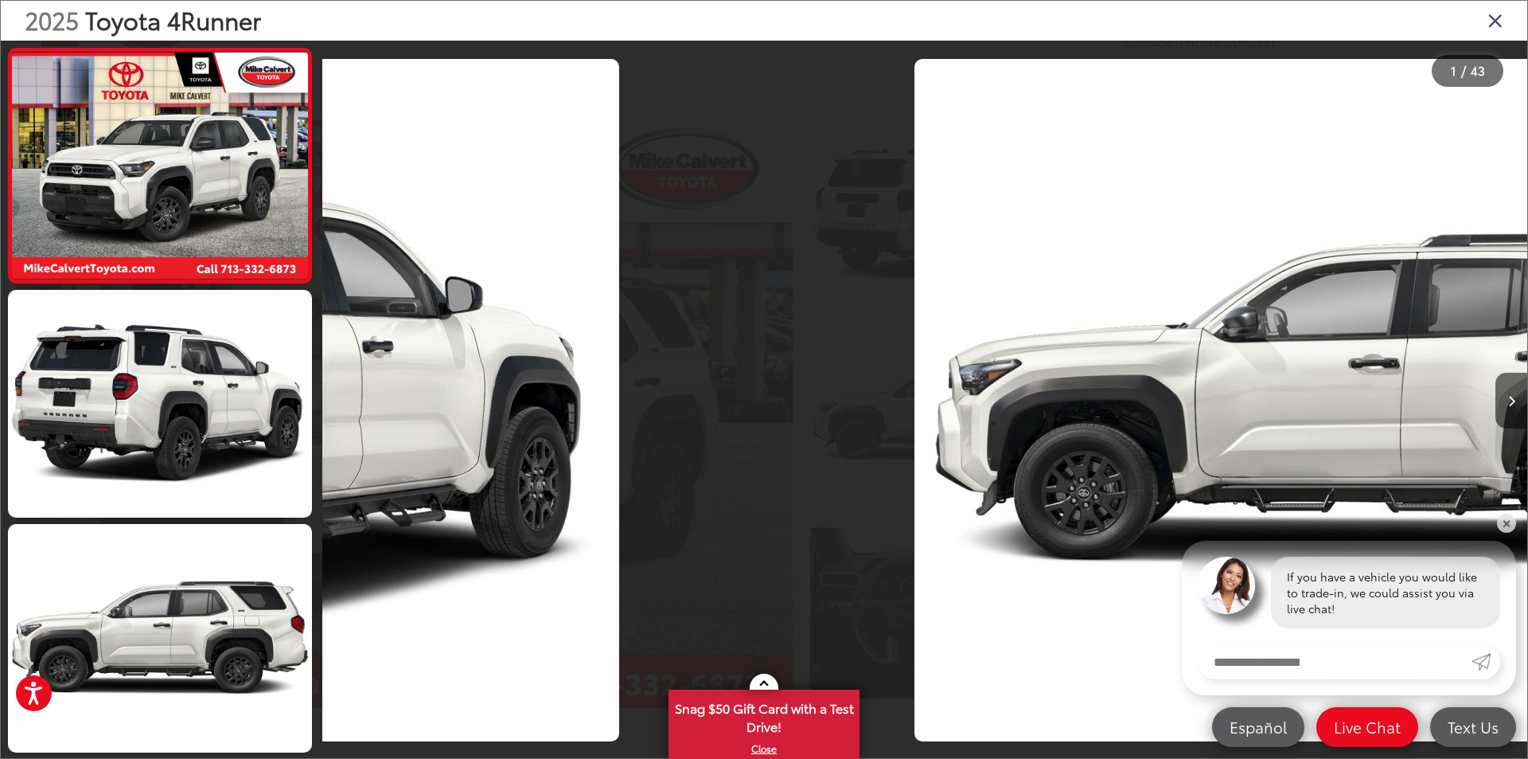
click at [339, 407] on div at bounding box center [473, 400] width 302 height 719
